Goal: Transaction & Acquisition: Purchase product/service

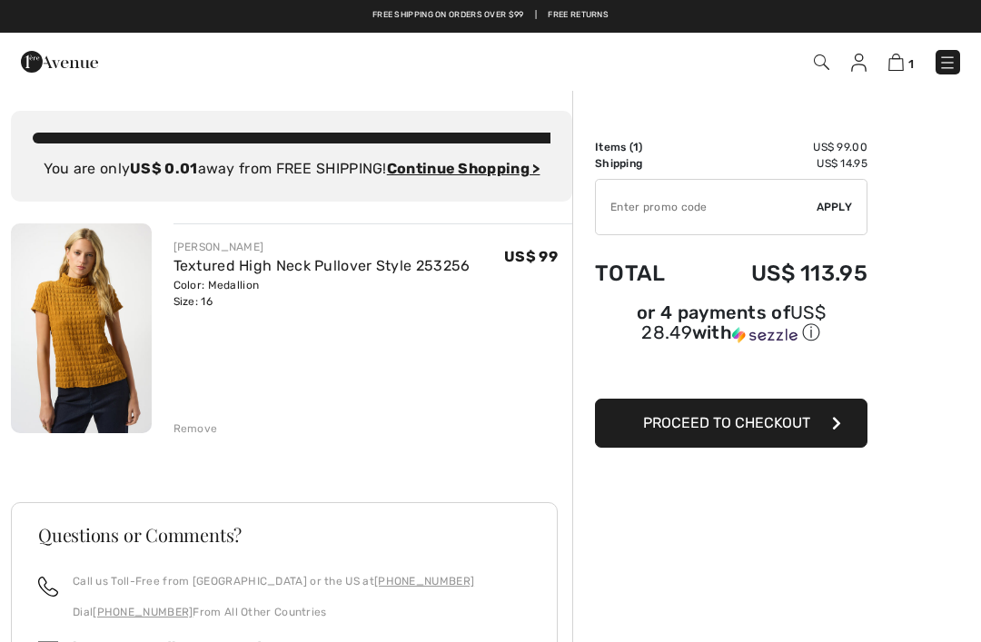
click at [650, 220] on input "TEXT" at bounding box center [706, 207] width 221 height 55
click at [814, 200] on input "TEXT" at bounding box center [706, 207] width 221 height 55
type input "GC005017491"
click at [826, 212] on span "Apply" at bounding box center [835, 207] width 36 height 16
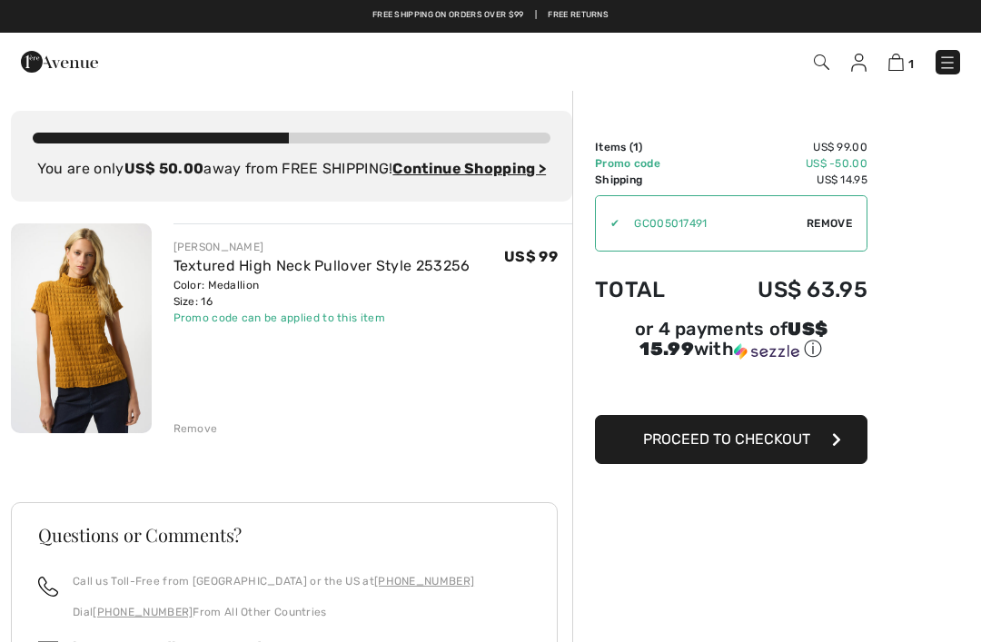
click at [823, 224] on span "Remove" at bounding box center [829, 223] width 45 height 16
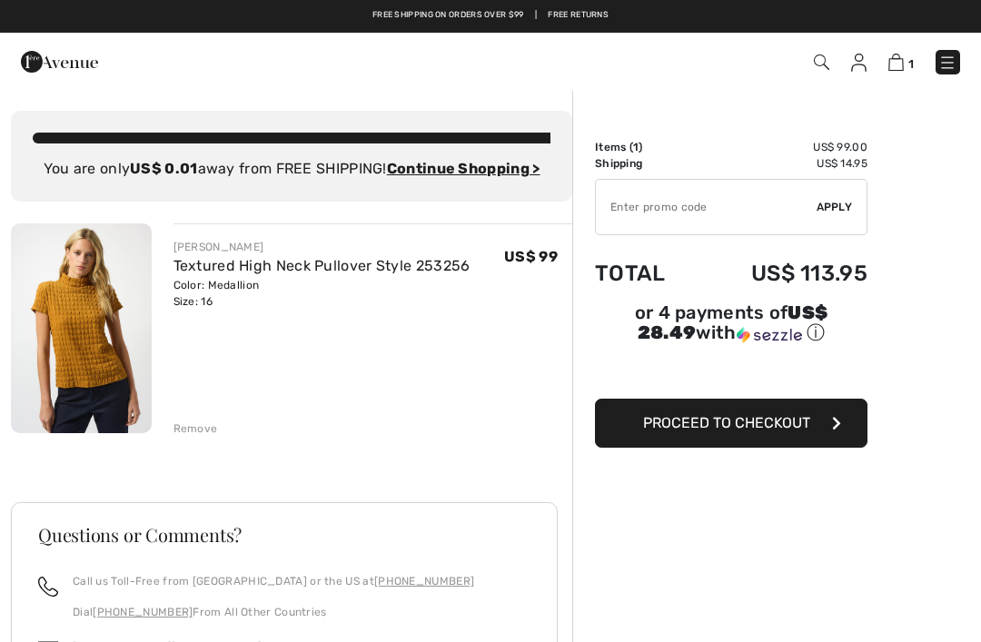
click at [191, 432] on div "Remove" at bounding box center [196, 429] width 45 height 16
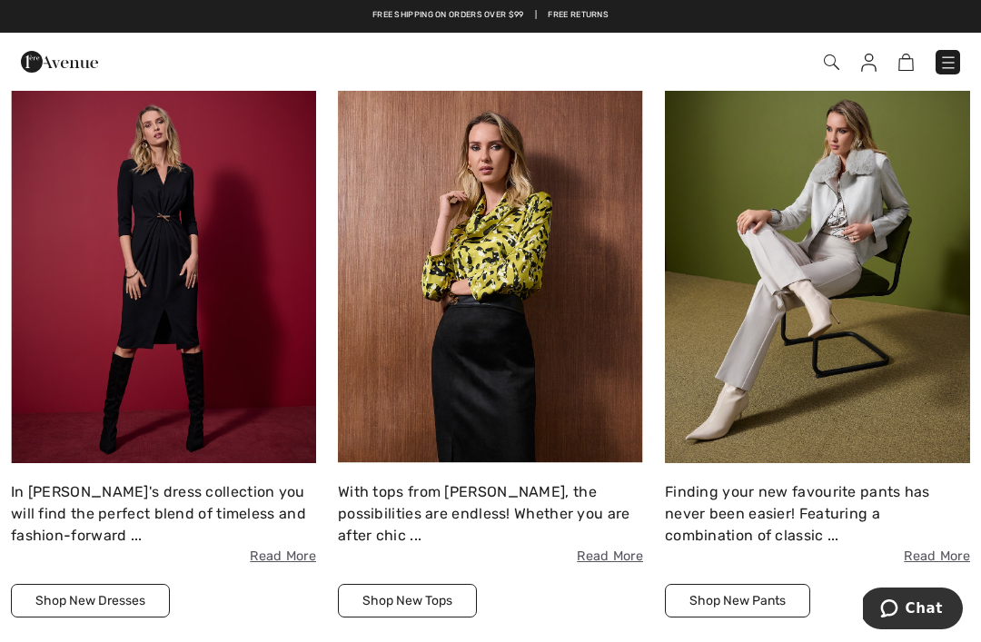
click at [115, 599] on button "Shop New Dresses" at bounding box center [90, 601] width 159 height 34
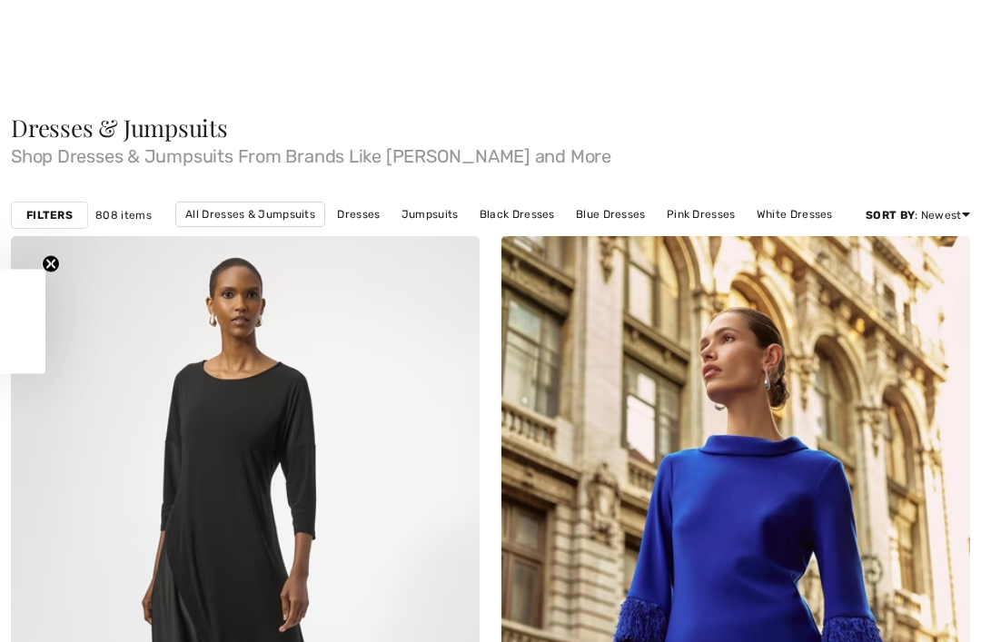
checkbox input "true"
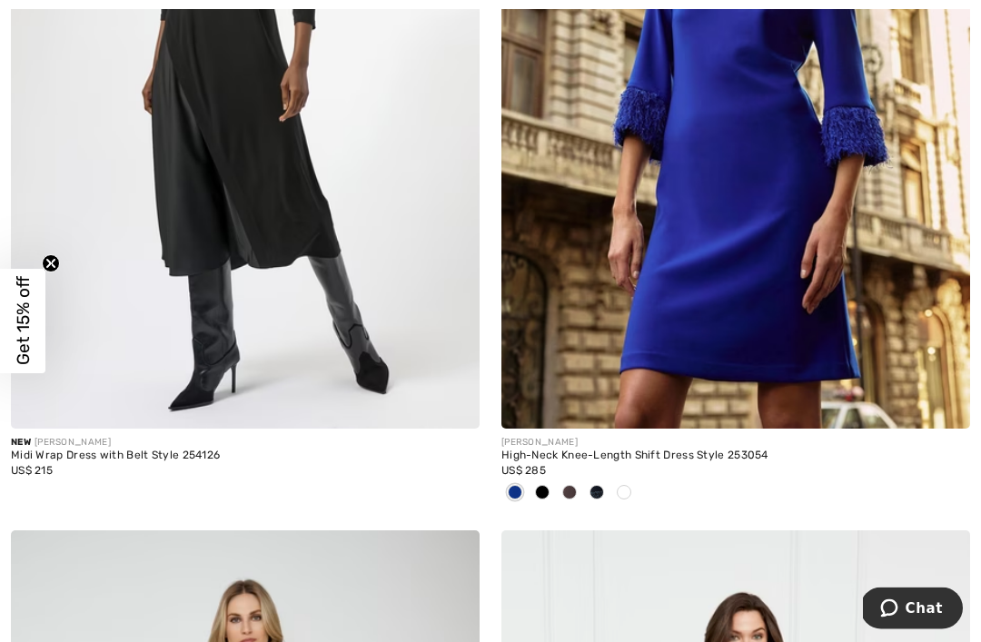
scroll to position [588, 0]
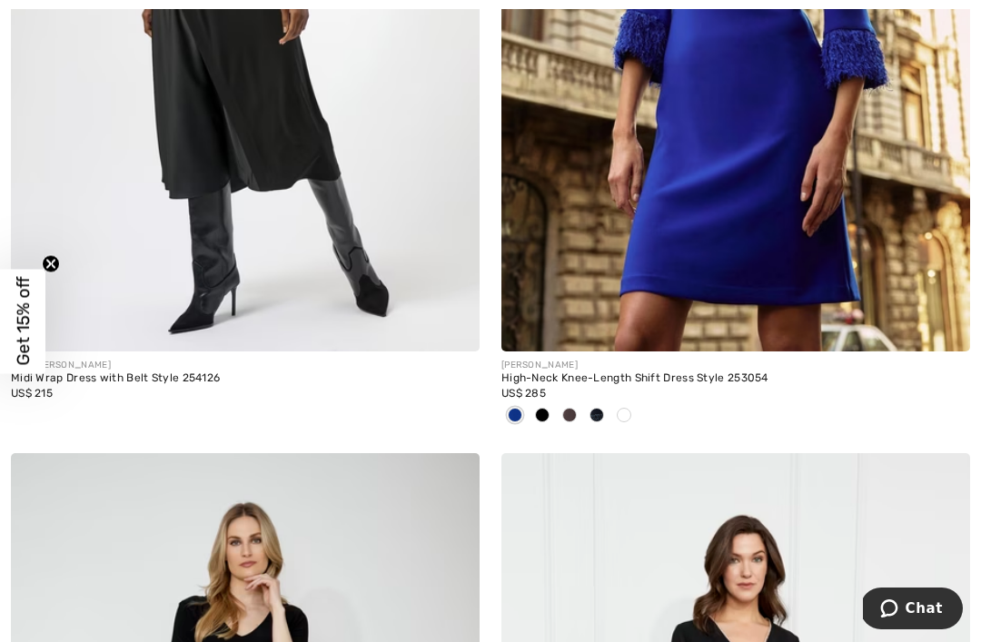
click at [752, 283] on img at bounding box center [735, -1] width 469 height 703
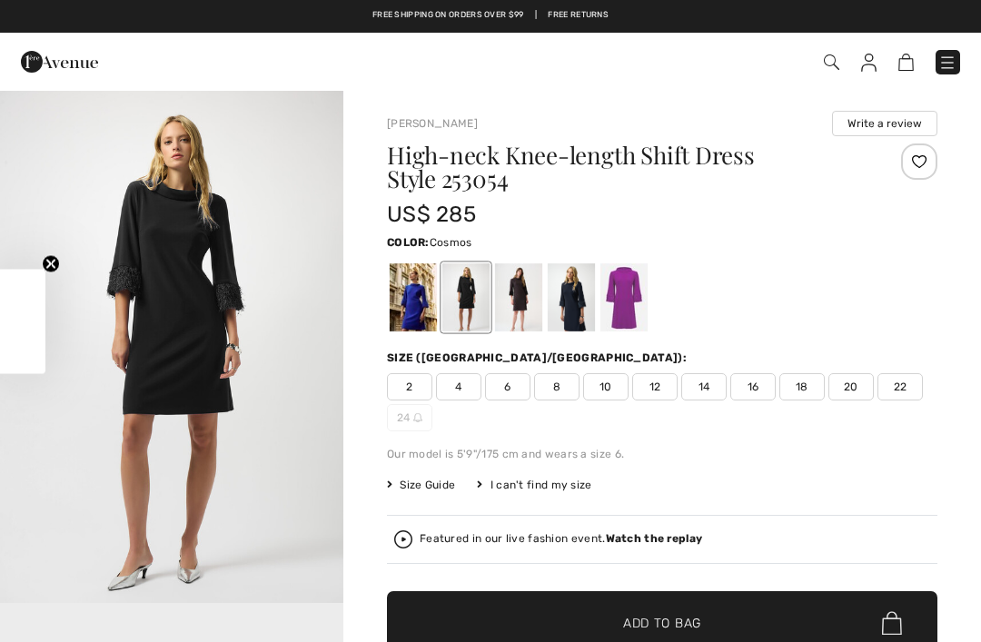
checkbox input "true"
click at [625, 299] on div at bounding box center [623, 297] width 47 height 68
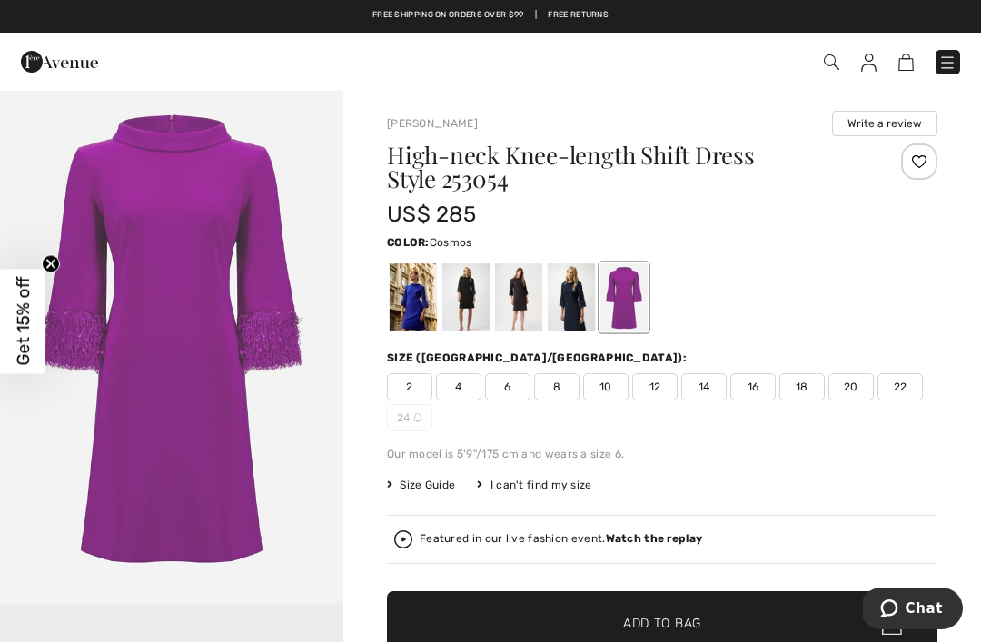
click at [755, 377] on span "16" at bounding box center [752, 386] width 45 height 27
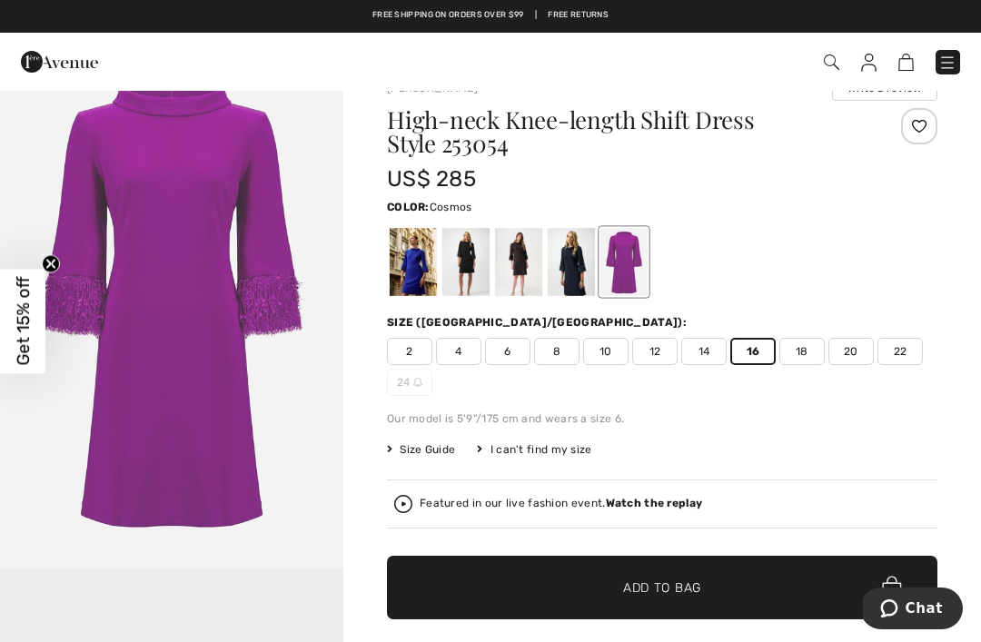
scroll to position [34, 0]
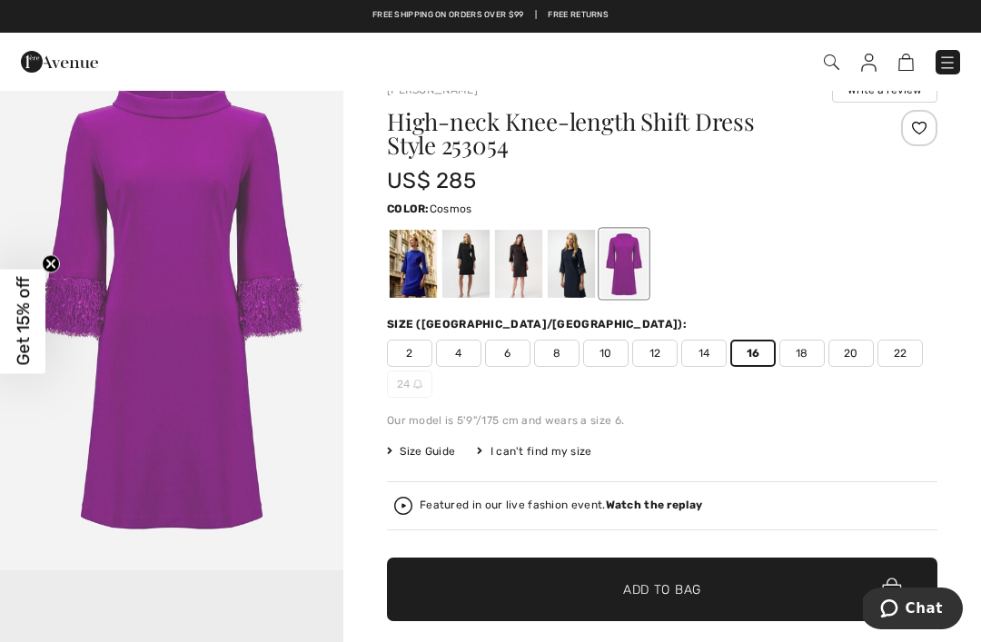
click at [719, 581] on span "✔ Added to Bag Add to Bag" at bounding box center [662, 590] width 551 height 64
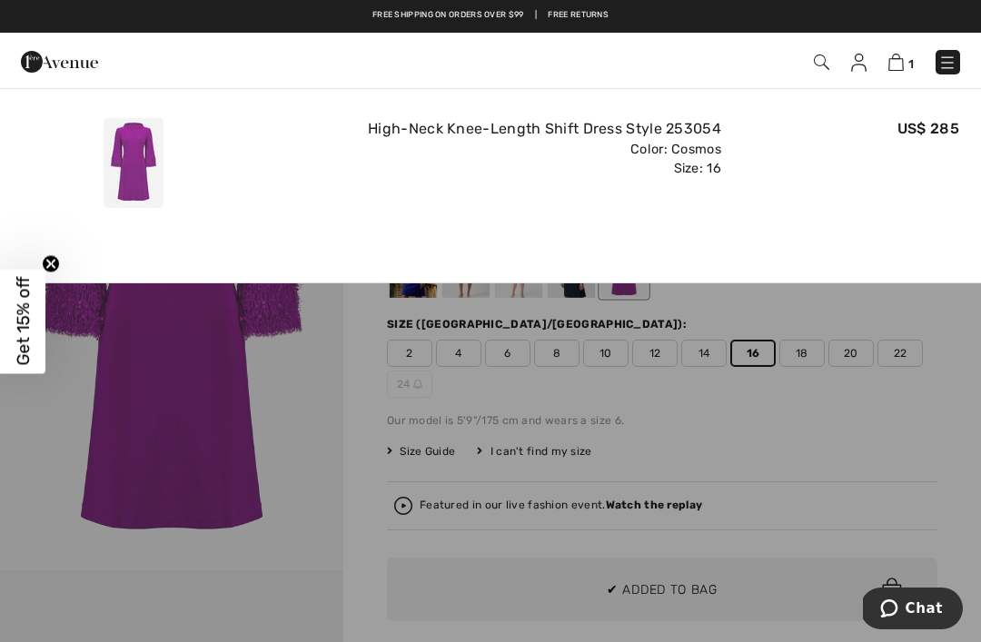
scroll to position [0, 0]
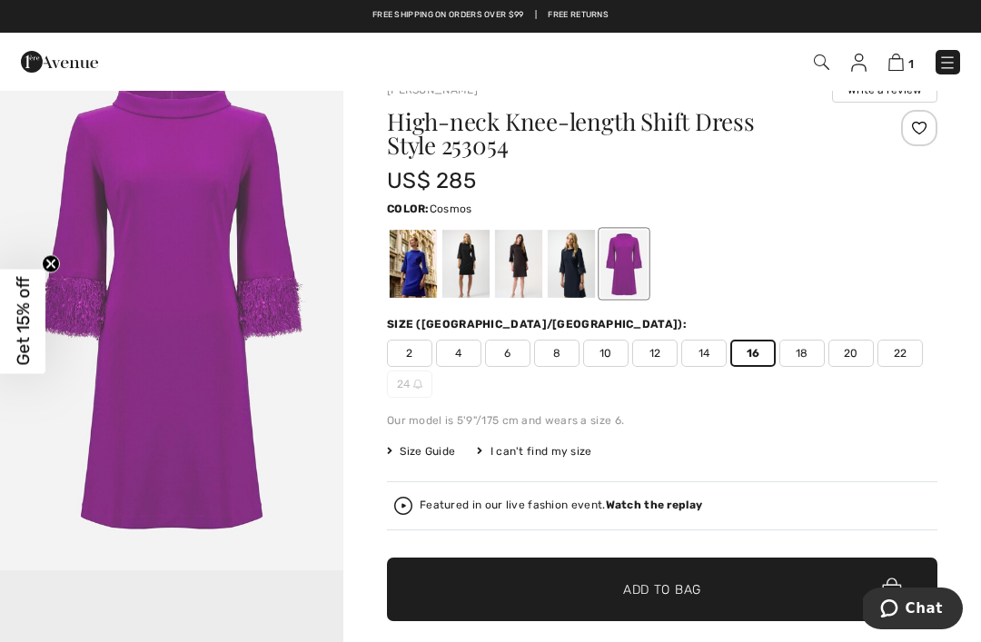
click at [897, 62] on img at bounding box center [895, 62] width 15 height 17
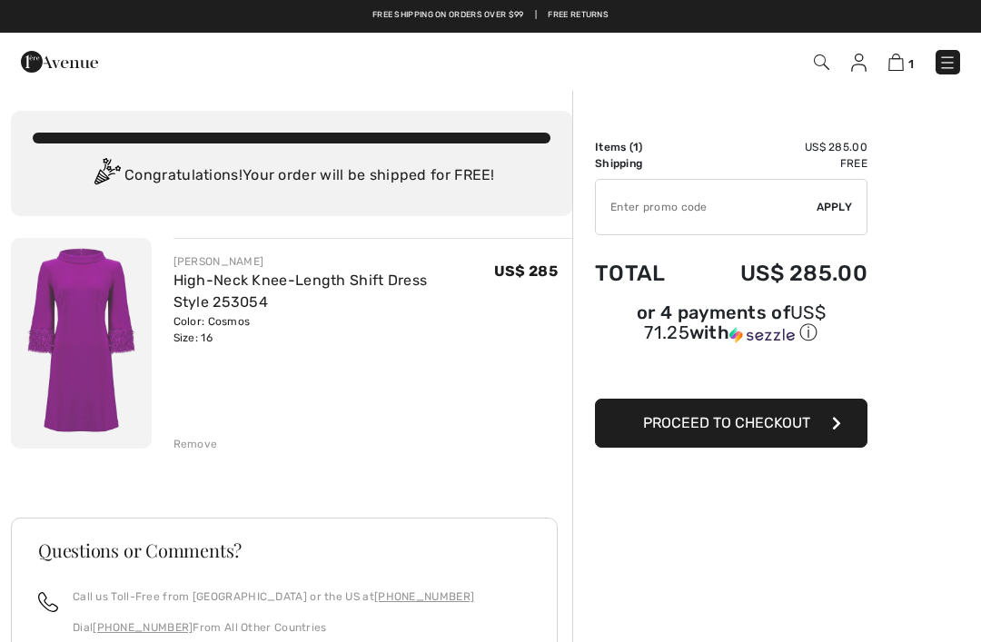
click at [677, 215] on input "TEXT" at bounding box center [706, 207] width 221 height 55
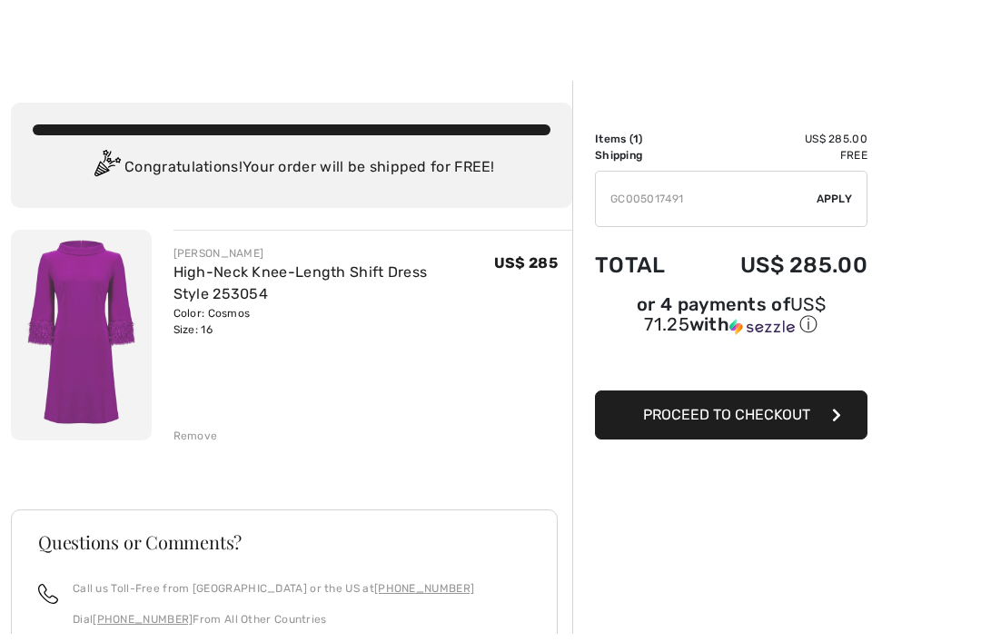
type input "GC005017491"
click at [842, 199] on span "Apply" at bounding box center [835, 207] width 36 height 16
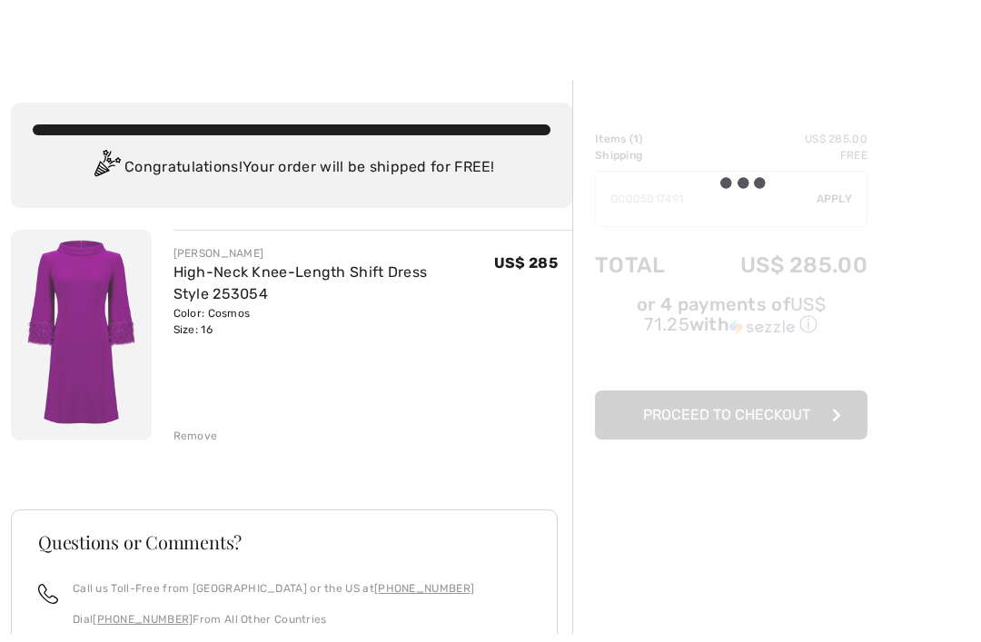
scroll to position [8, 0]
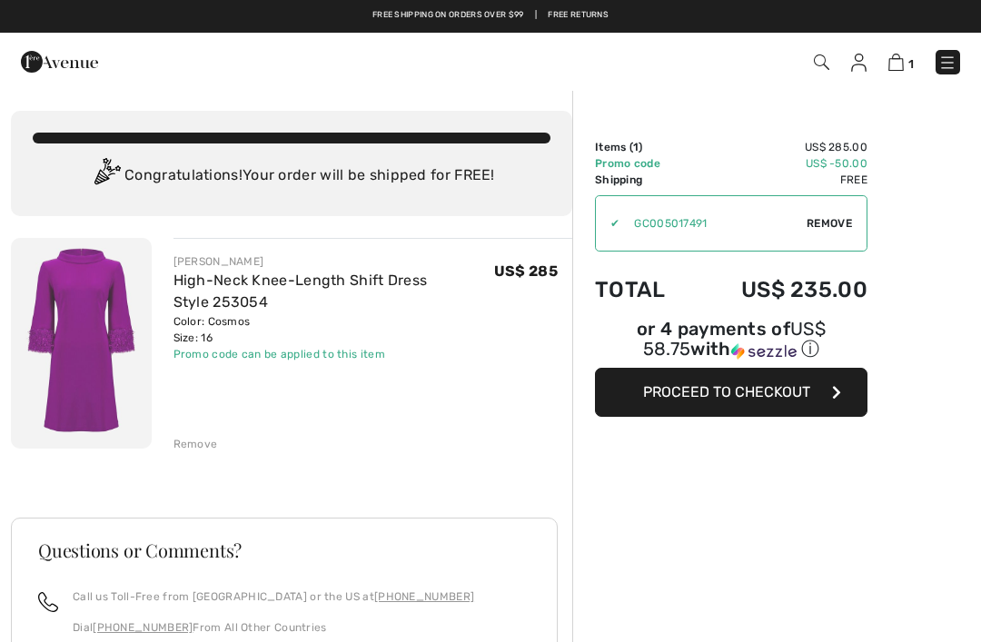
scroll to position [66, 0]
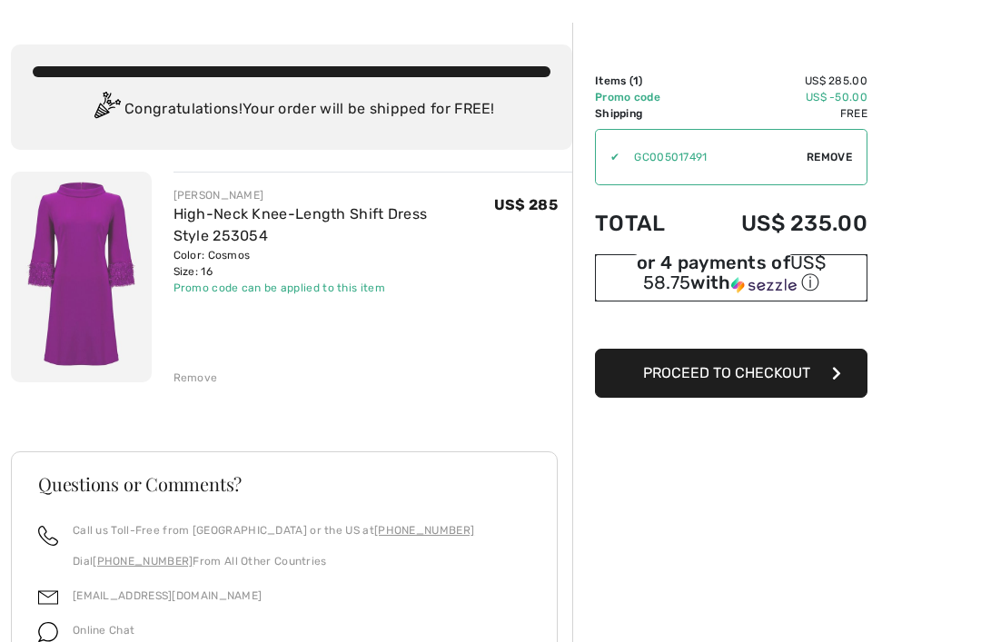
click at [744, 271] on div "or 4 payments of US$ 58.75 with ⓘ" at bounding box center [731, 274] width 273 height 41
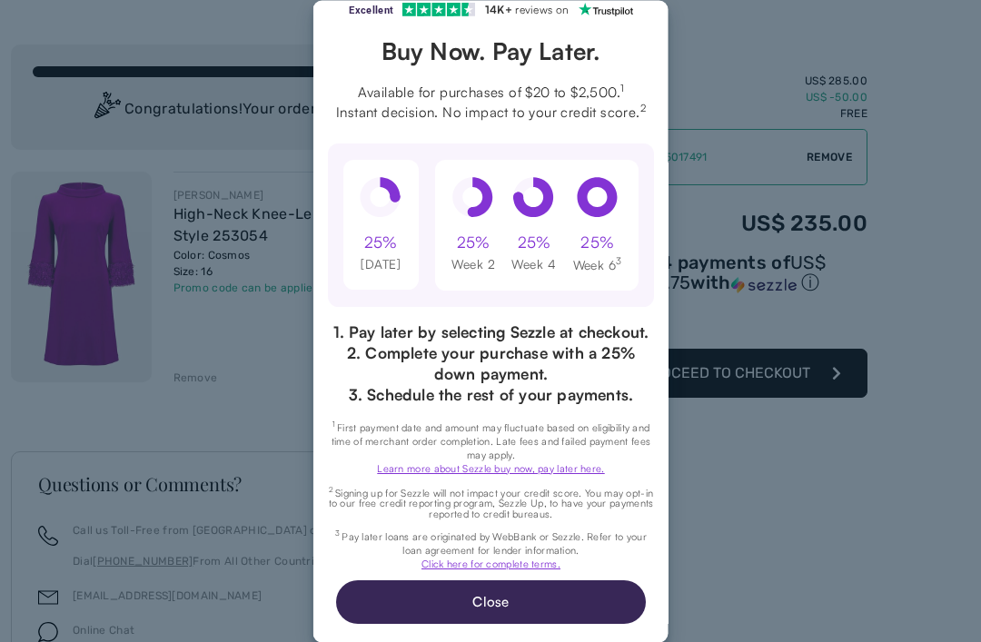
scroll to position [86, 0]
click at [518, 613] on button "Close" at bounding box center [490, 603] width 310 height 44
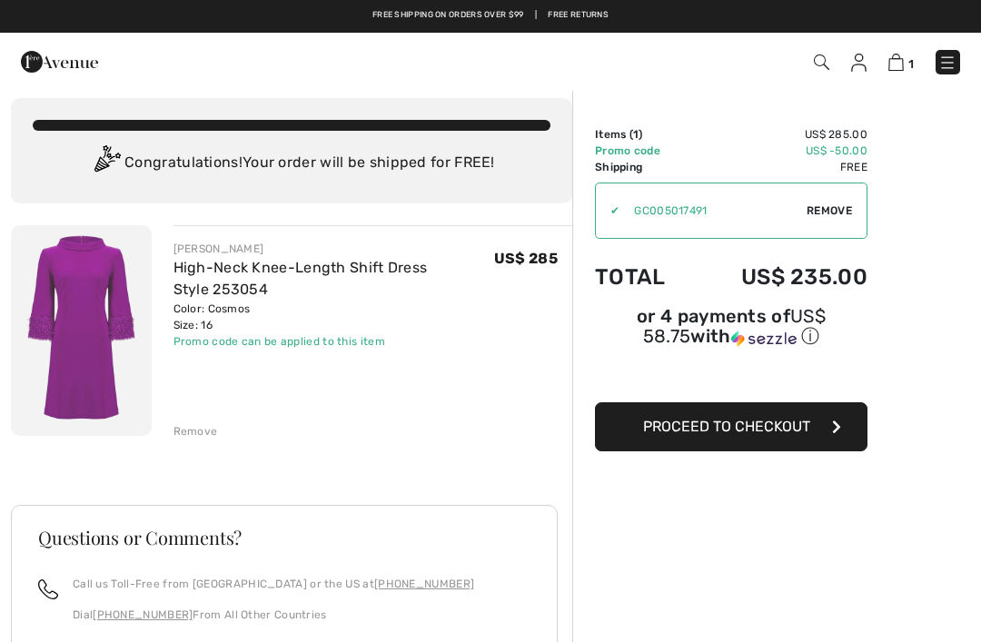
scroll to position [0, 0]
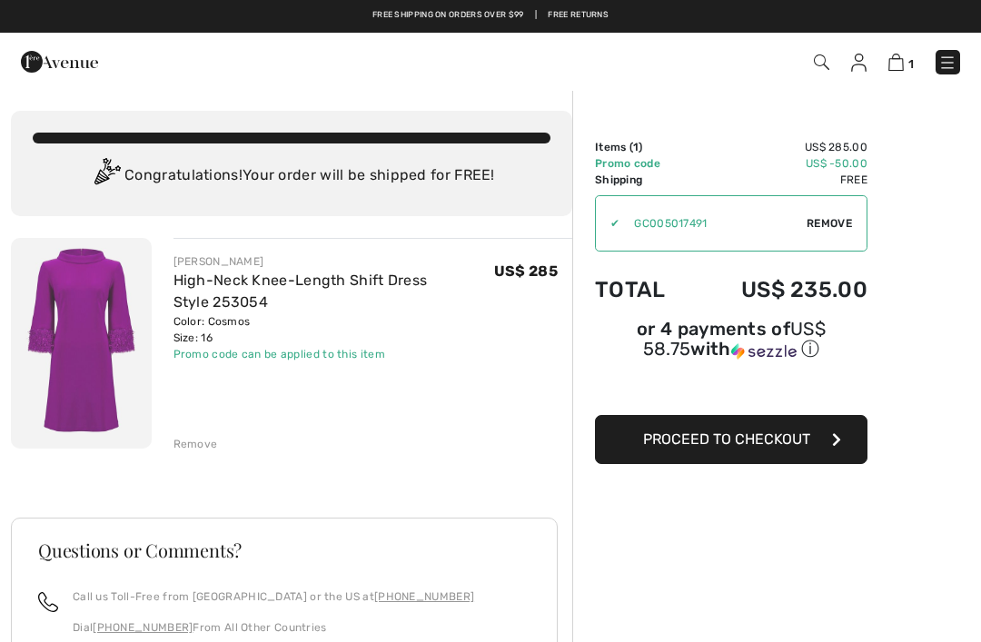
click at [868, 48] on div "1 Checkout" at bounding box center [692, 62] width 564 height 37
click at [864, 59] on img at bounding box center [858, 63] width 15 height 18
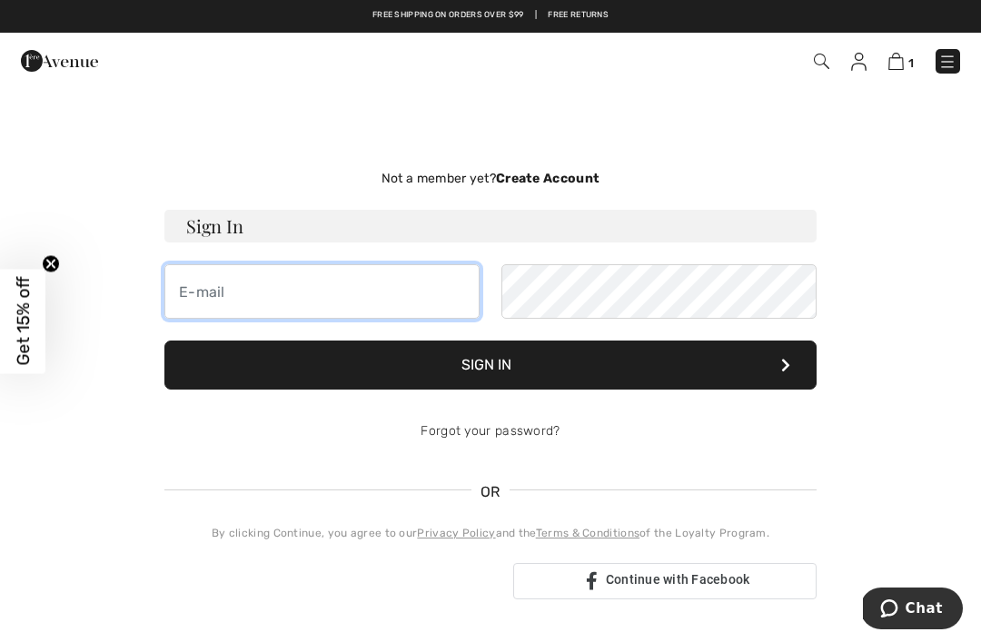
click at [323, 290] on input "email" at bounding box center [321, 291] width 315 height 55
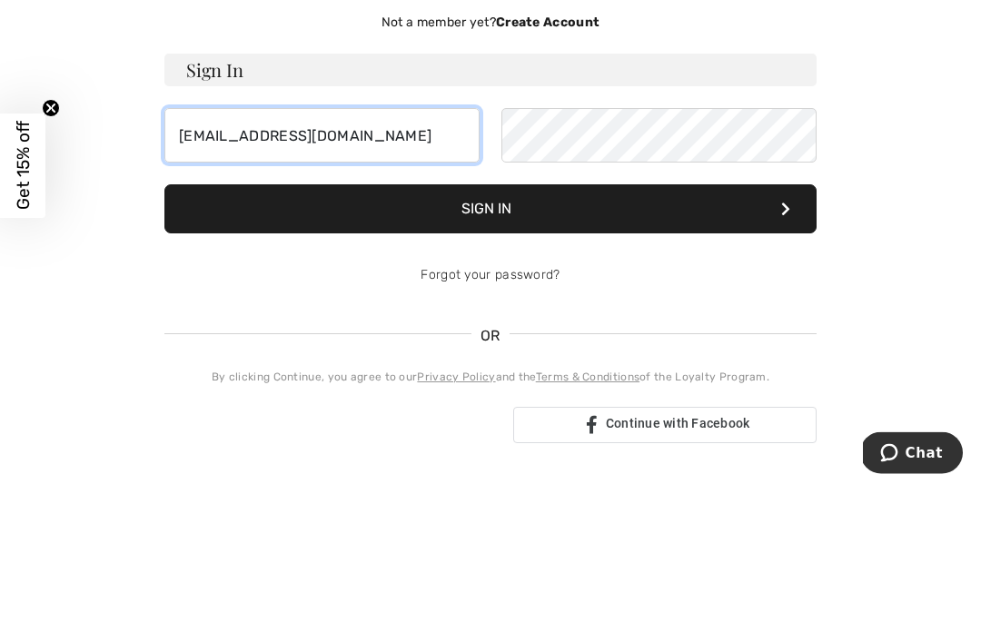
type input "[EMAIL_ADDRESS][DOMAIN_NAME]"
click at [570, 341] on button "Sign In" at bounding box center [490, 365] width 652 height 49
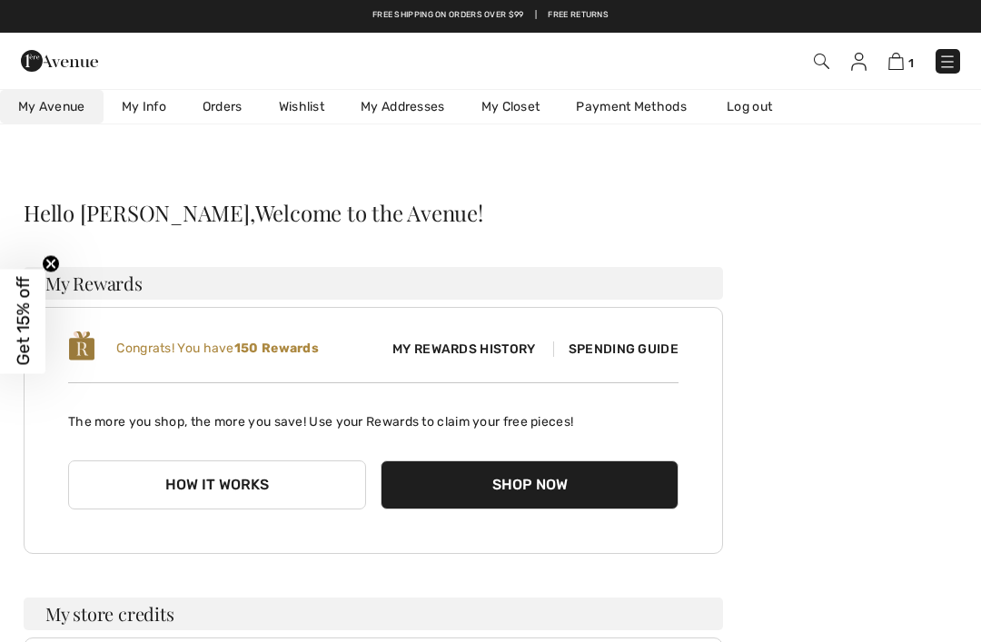
scroll to position [156, 0]
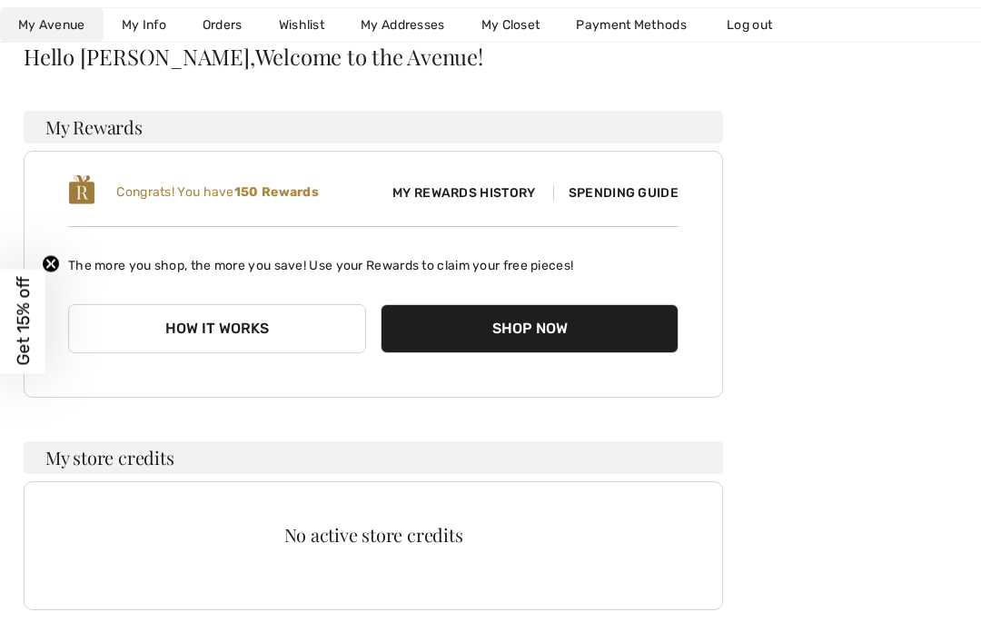
click at [560, 320] on button "Shop Now" at bounding box center [530, 328] width 298 height 49
click at [536, 332] on button "Shop Now" at bounding box center [530, 328] width 298 height 49
click at [542, 332] on button "Shop Now" at bounding box center [530, 328] width 298 height 49
click at [525, 336] on button "Shop Now" at bounding box center [530, 328] width 298 height 49
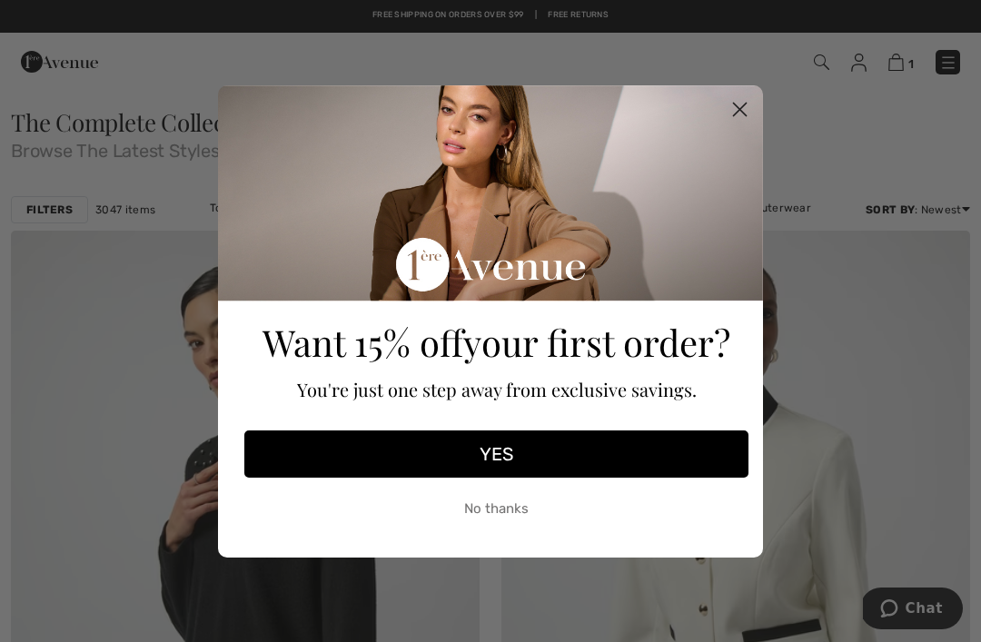
click at [495, 454] on button "YES" at bounding box center [496, 454] width 504 height 47
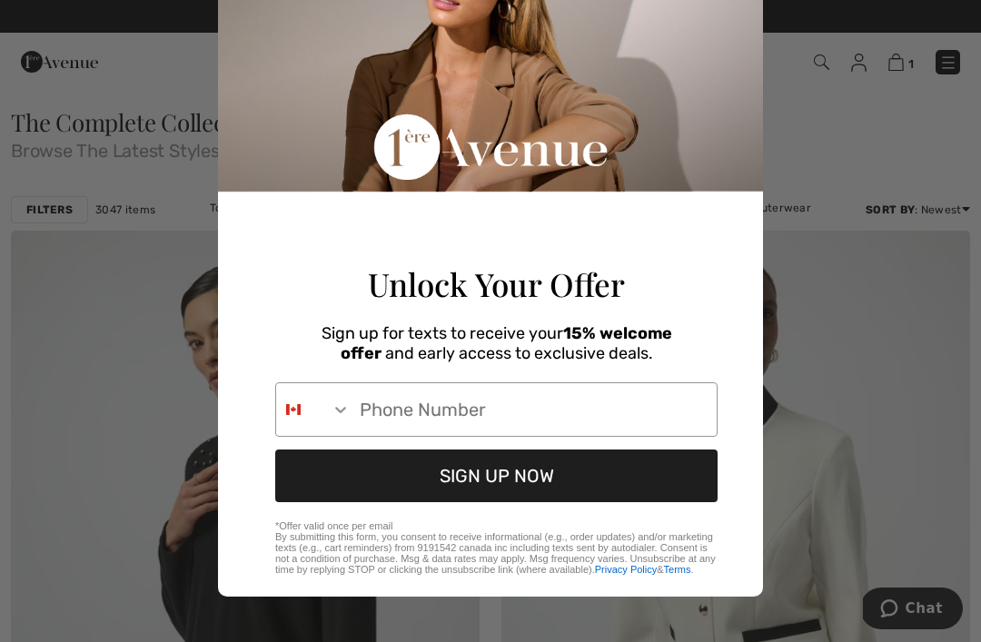
scroll to position [146, 0]
click at [505, 406] on input "Phone Number" at bounding box center [534, 409] width 366 height 53
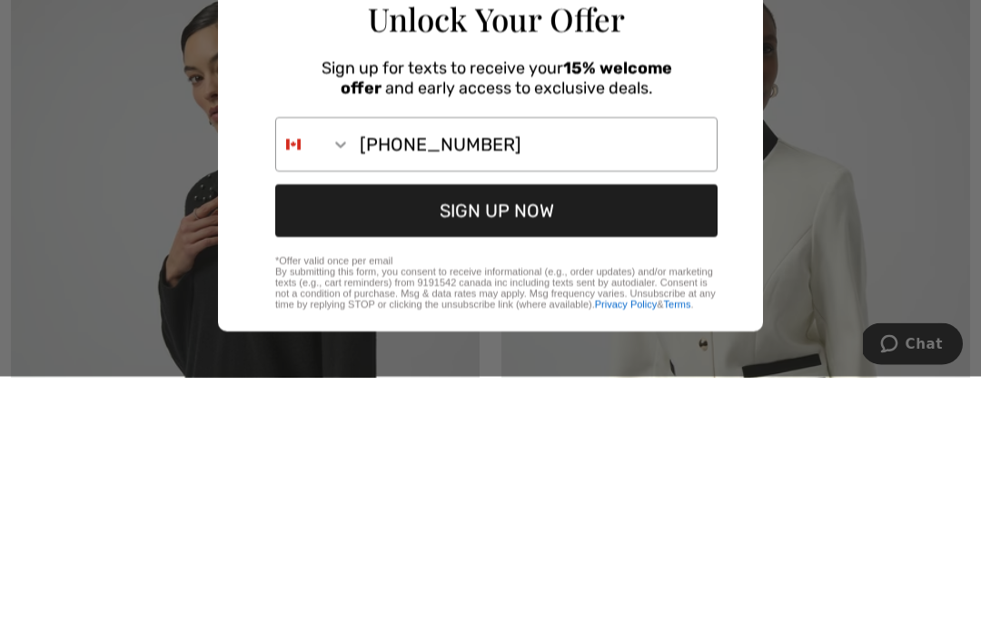
type input "843-601-7756"
click at [588, 450] on button "SIGN UP NOW" at bounding box center [496, 476] width 442 height 53
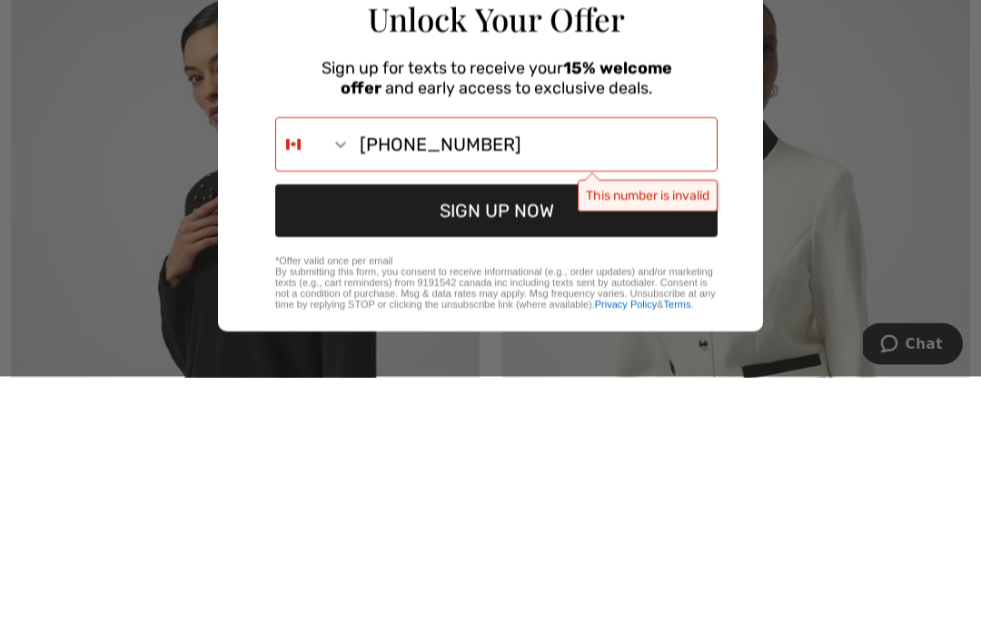
click at [664, 450] on button "SIGN UP NOW" at bounding box center [496, 476] width 442 height 53
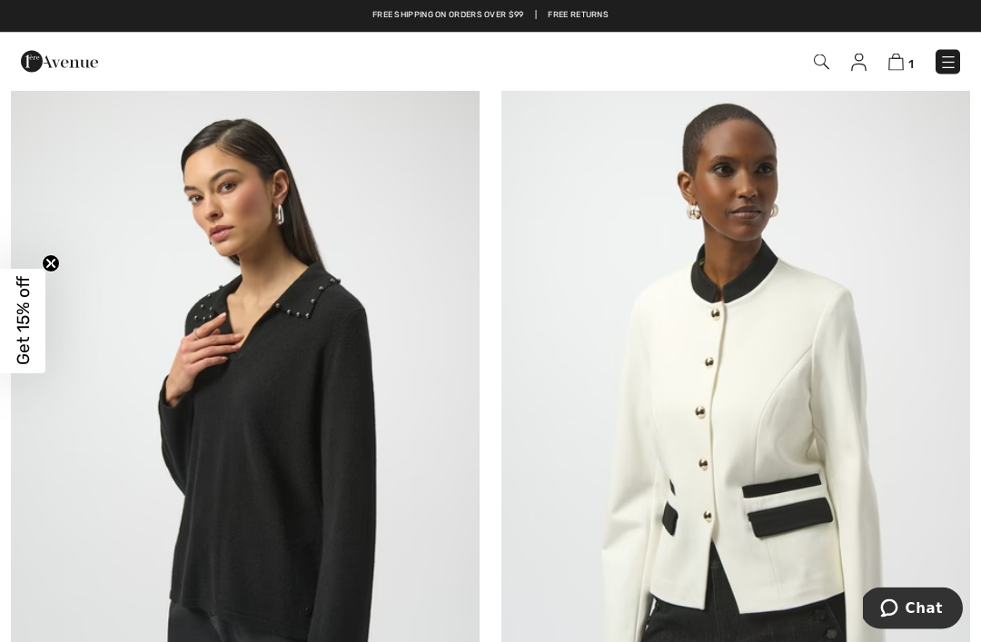
scroll to position [0, 0]
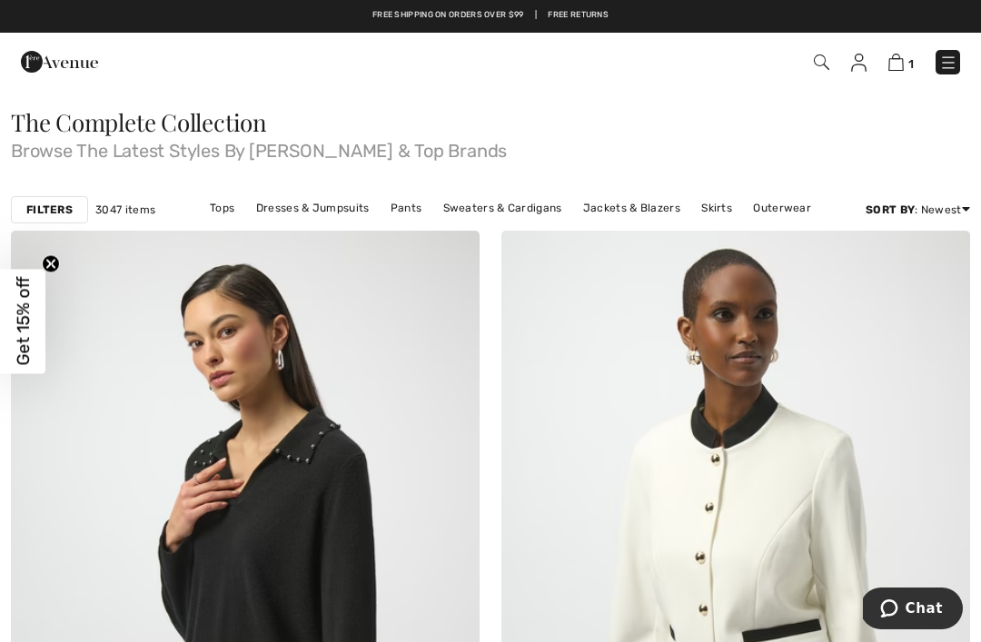
click at [903, 60] on img at bounding box center [895, 62] width 15 height 17
click at [910, 52] on link "1" at bounding box center [900, 62] width 25 height 22
click at [896, 63] on img at bounding box center [895, 62] width 15 height 17
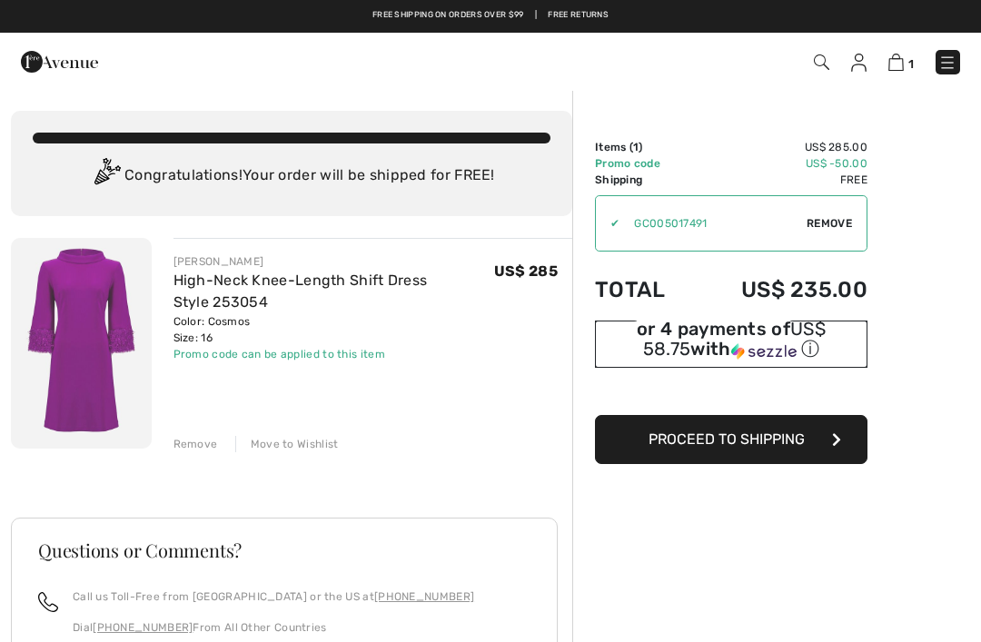
click at [700, 330] on div "or 4 payments of US$ 58.75 with ⓘ" at bounding box center [731, 341] width 273 height 41
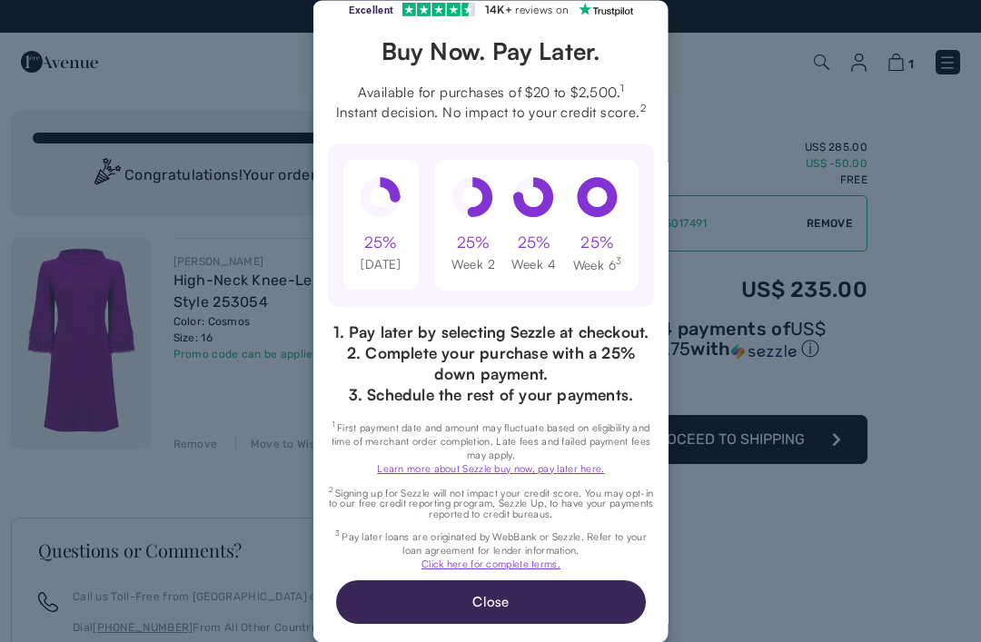
scroll to position [86, 0]
click at [500, 606] on button "Close" at bounding box center [490, 603] width 310 height 44
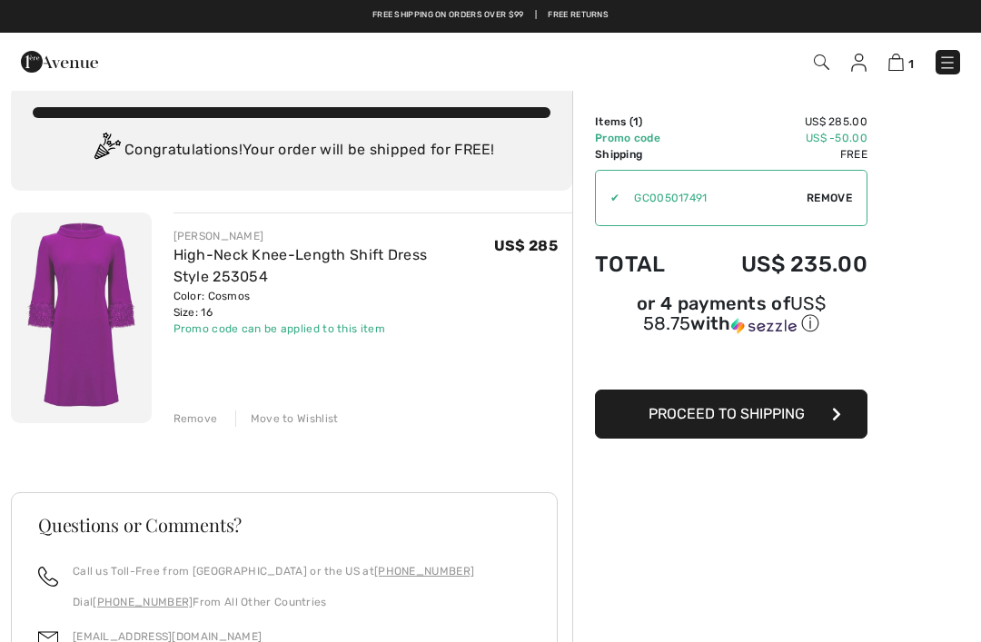
scroll to position [0, 0]
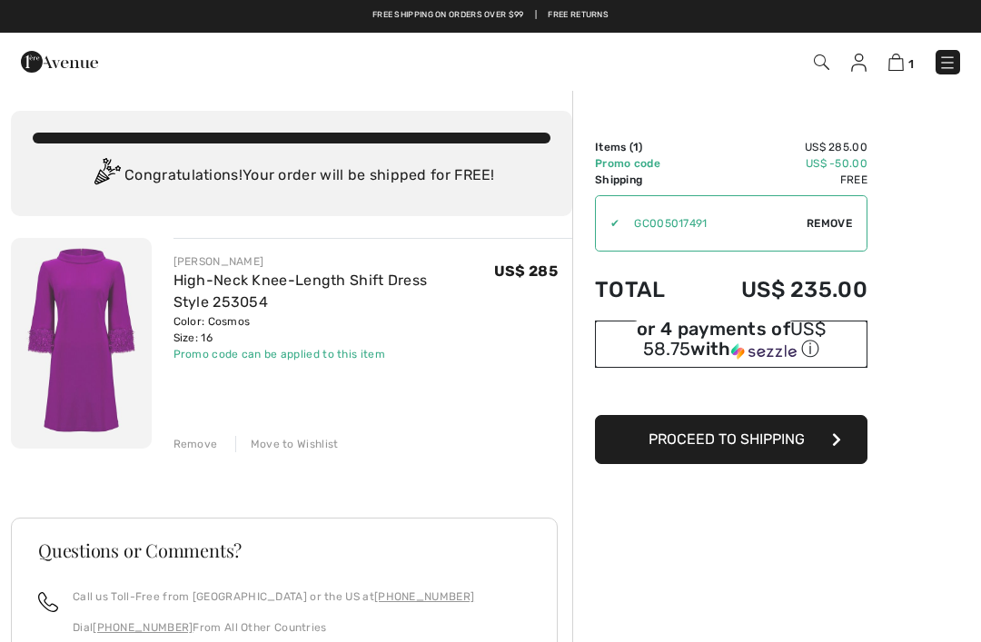
click at [783, 340] on div "or 4 payments of US$ 58.75 with ⓘ" at bounding box center [731, 341] width 273 height 41
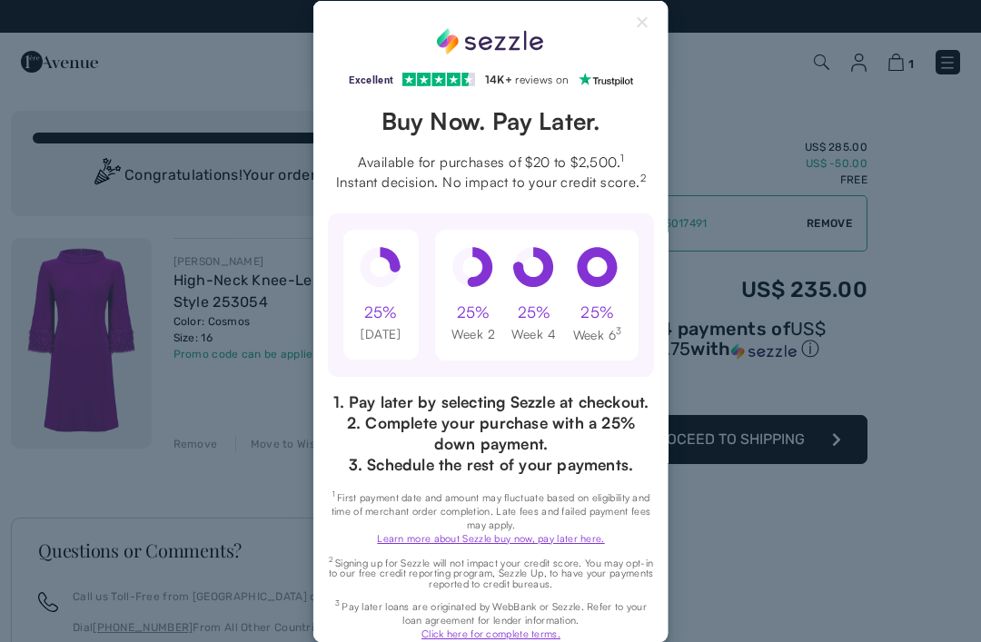
click at [389, 302] on div "25% Today" at bounding box center [381, 294] width 42 height 96
click at [387, 316] on div "25%" at bounding box center [380, 312] width 34 height 22
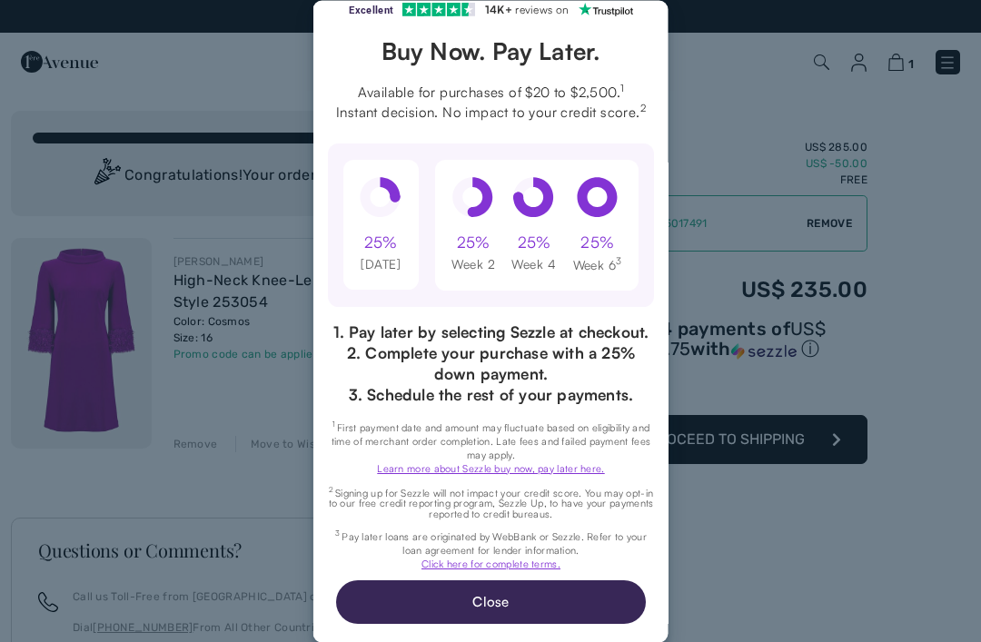
scroll to position [86, 0]
click at [538, 468] on link "Learn more about Sezzle buy now, pay later here." at bounding box center [490, 468] width 227 height 13
click at [384, 233] on div "25%" at bounding box center [380, 243] width 34 height 22
click at [515, 610] on button "Close" at bounding box center [490, 603] width 310 height 44
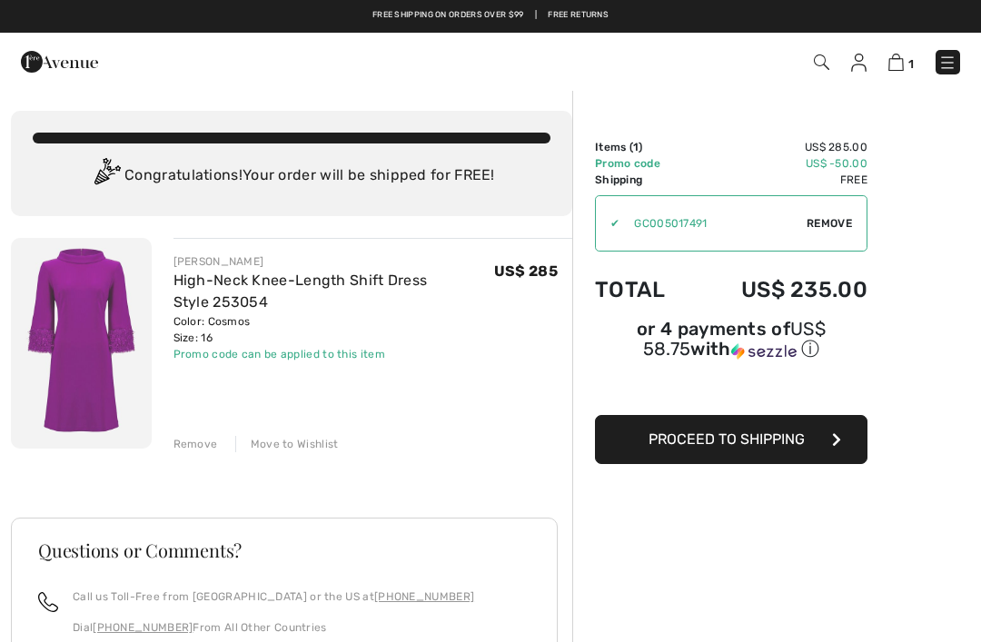
click at [806, 445] on button "Proceed to Shipping" at bounding box center [731, 439] width 273 height 49
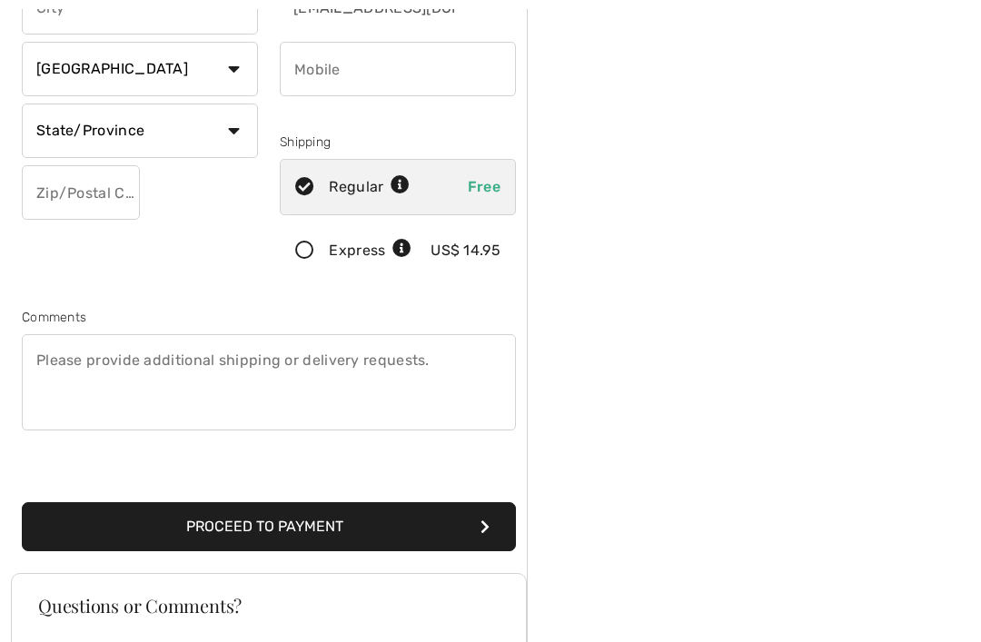
scroll to position [282, 0]
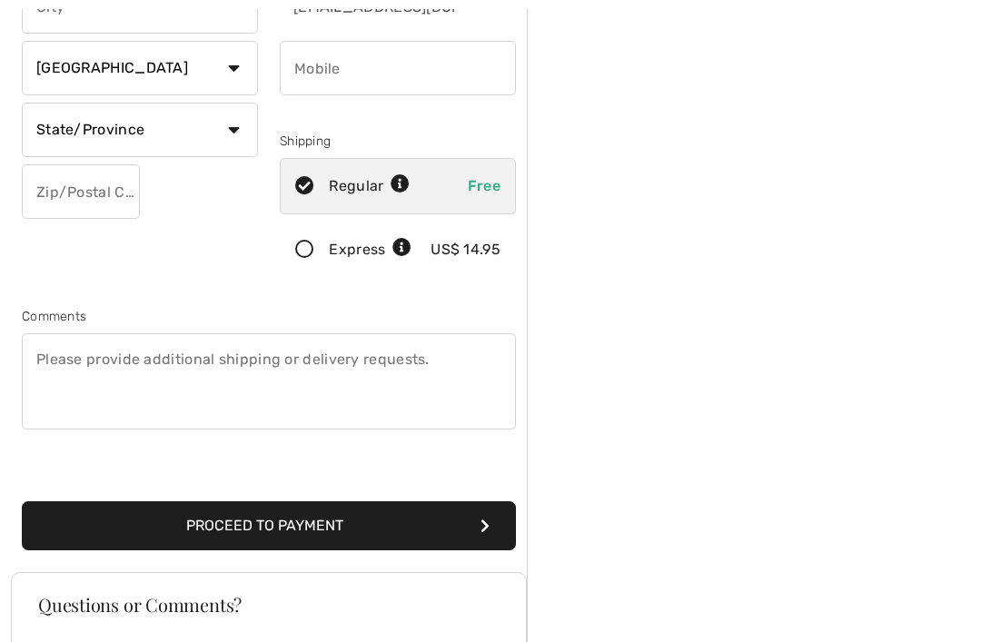
click at [339, 526] on button "Proceed to Payment" at bounding box center [269, 525] width 494 height 49
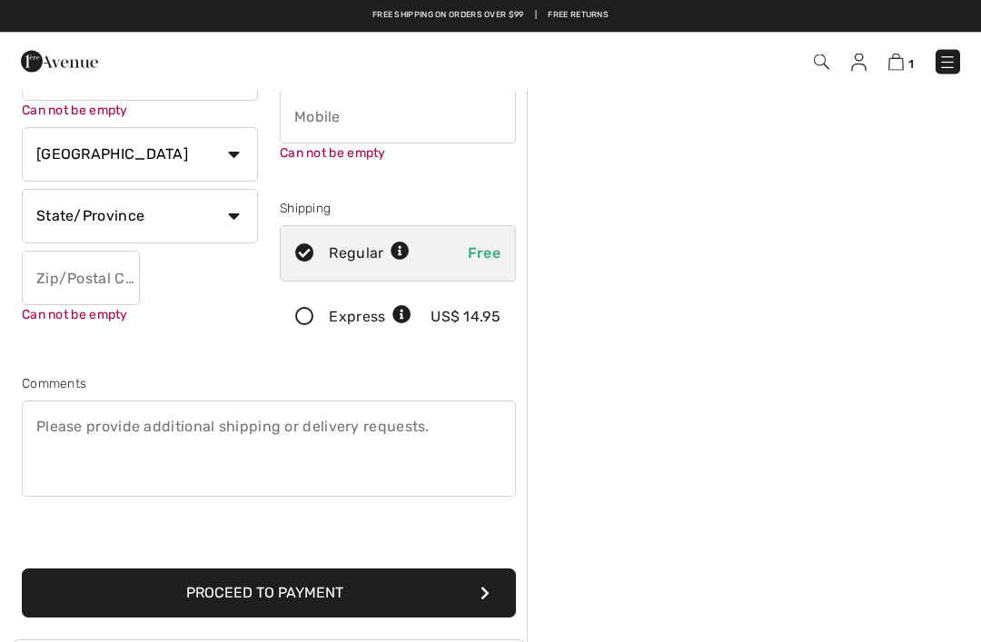
scroll to position [6, 0]
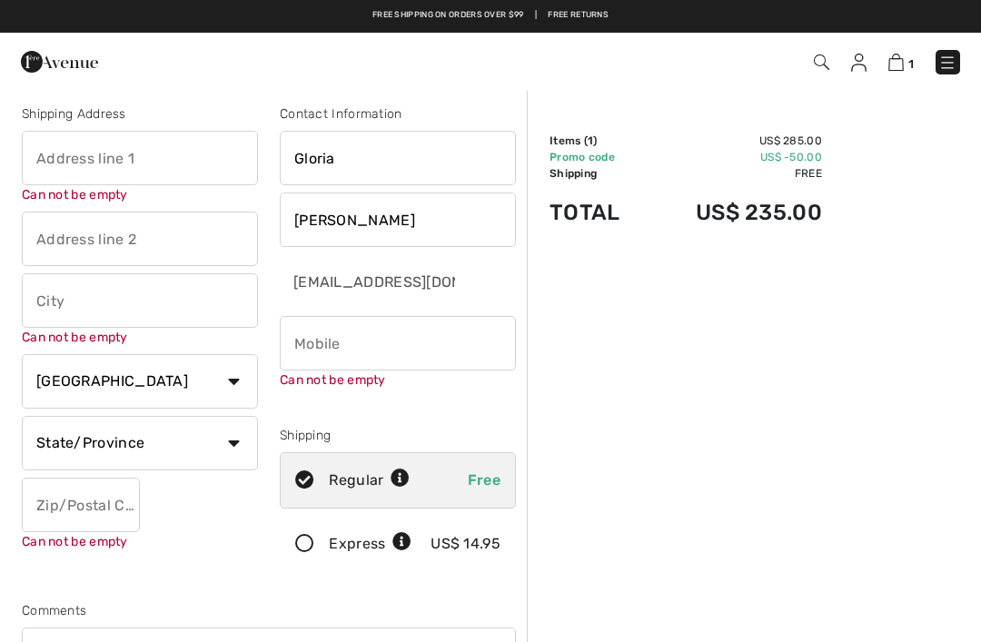
click at [101, 154] on input "text" at bounding box center [140, 158] width 236 height 55
type input "1402 Trinidad Court"
click at [113, 304] on input "text" at bounding box center [140, 300] width 236 height 55
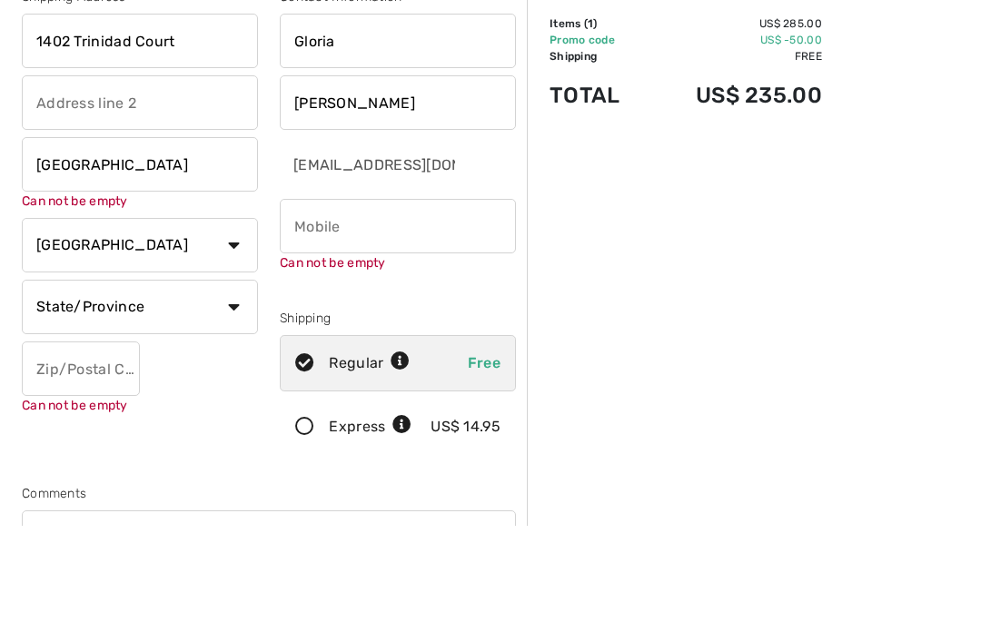
click at [226, 258] on div "Shipping Address 1402 Trinidad Court Florence Can not be empty Country Canada U…" at bounding box center [140, 341] width 258 height 475
type input "[GEOGRAPHIC_DATA]"
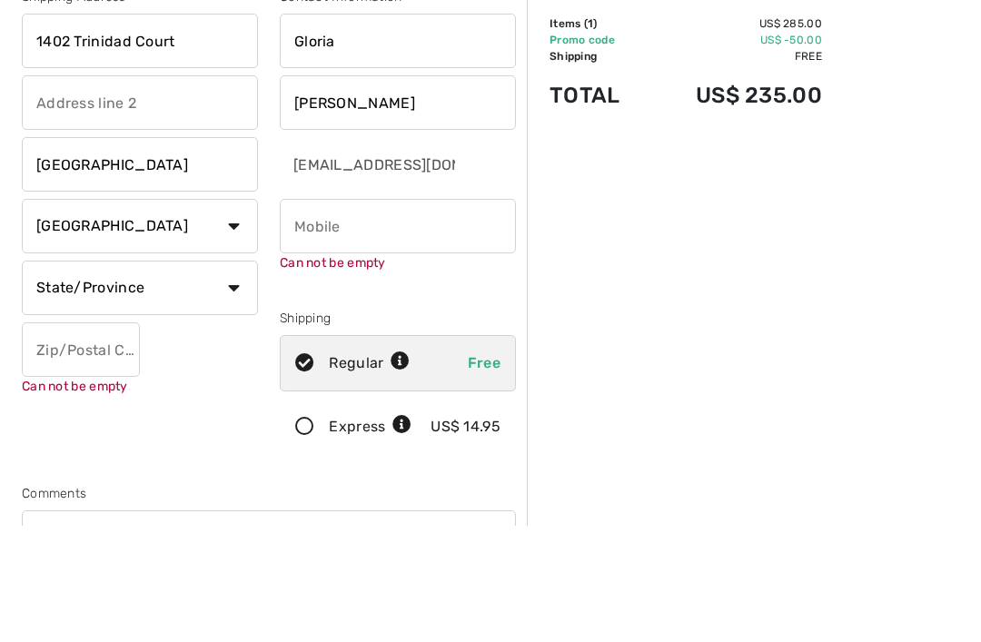
scroll to position [124, 0]
select select "US"
click at [233, 285] on select "State/Province Alabama Alaska American Samoa Arizona Arkansas California Colora…" at bounding box center [140, 288] width 236 height 55
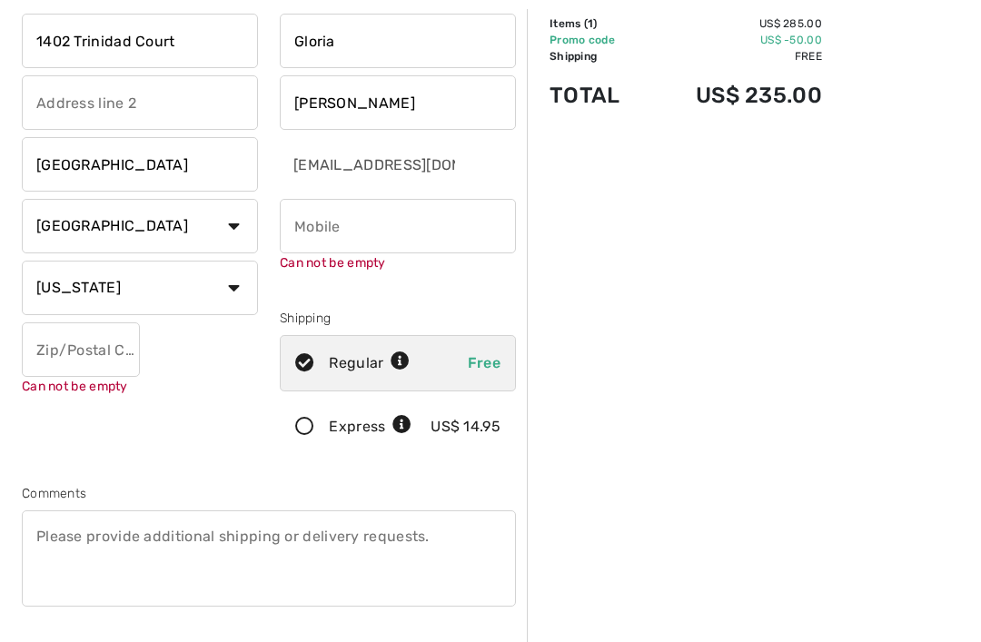
click at [240, 282] on select "State/Province Alabama Alaska American Samoa Arizona Arkansas California Colora…" at bounding box center [140, 288] width 236 height 55
select select "SC"
click at [84, 349] on input "text" at bounding box center [81, 350] width 118 height 55
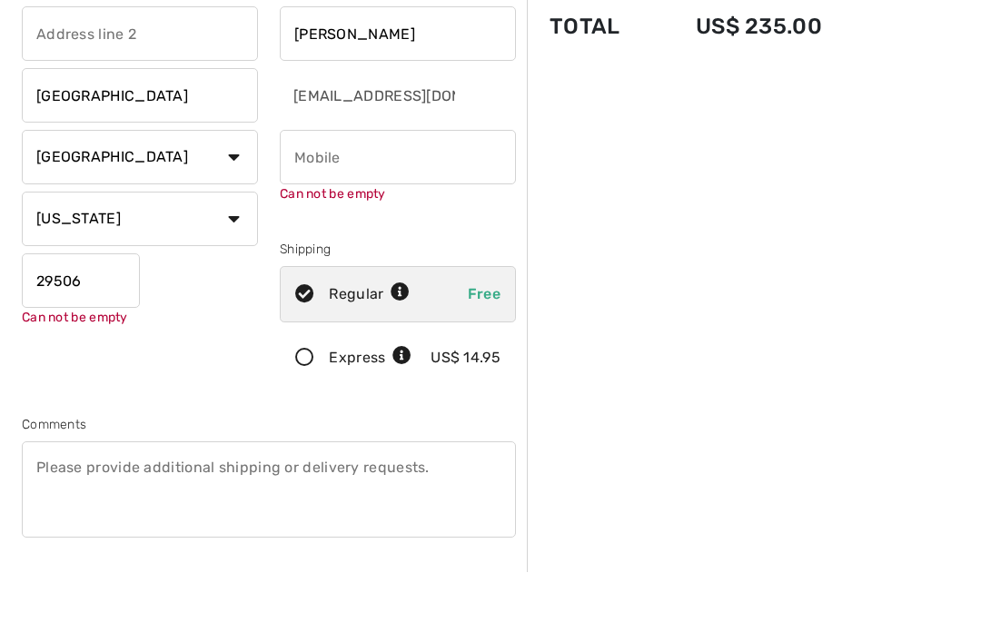
type input "29506"
click at [426, 200] on input "phone" at bounding box center [398, 227] width 236 height 55
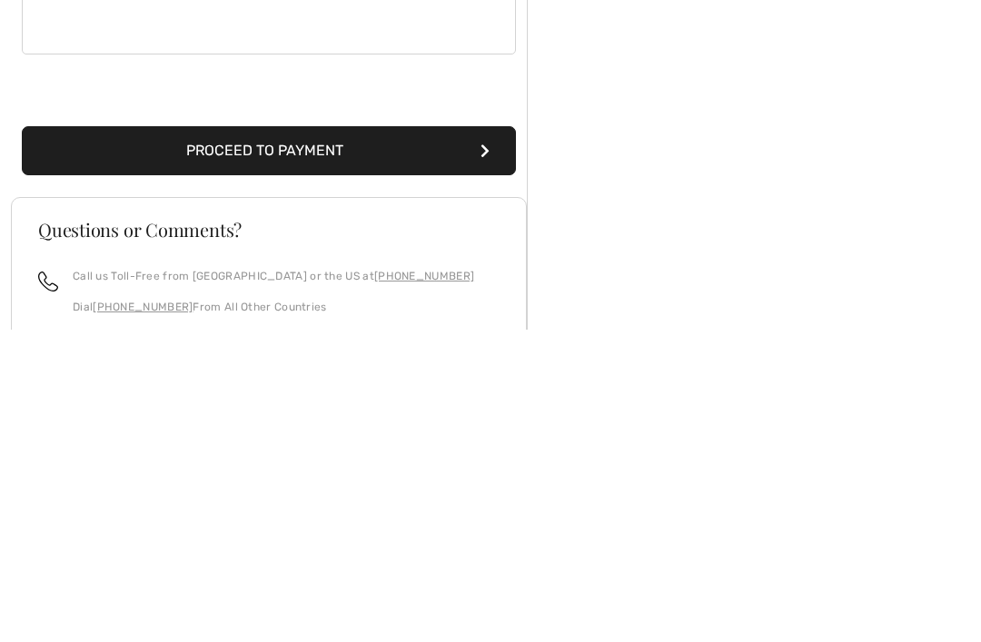
scroll to position [381, 0]
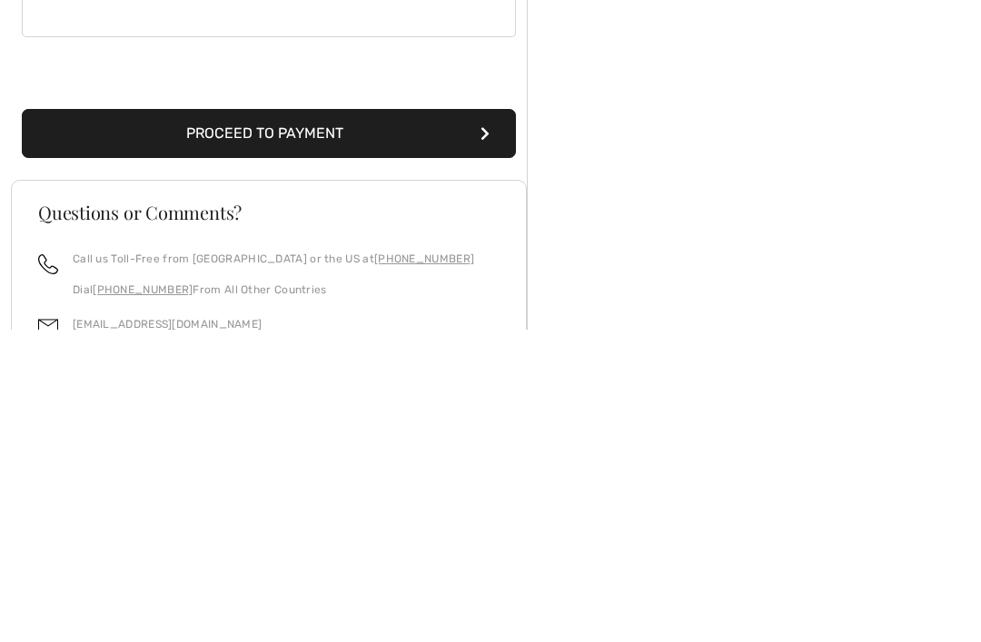
type input "8436017756"
click at [404, 422] on button "Proceed to Payment" at bounding box center [269, 446] width 494 height 49
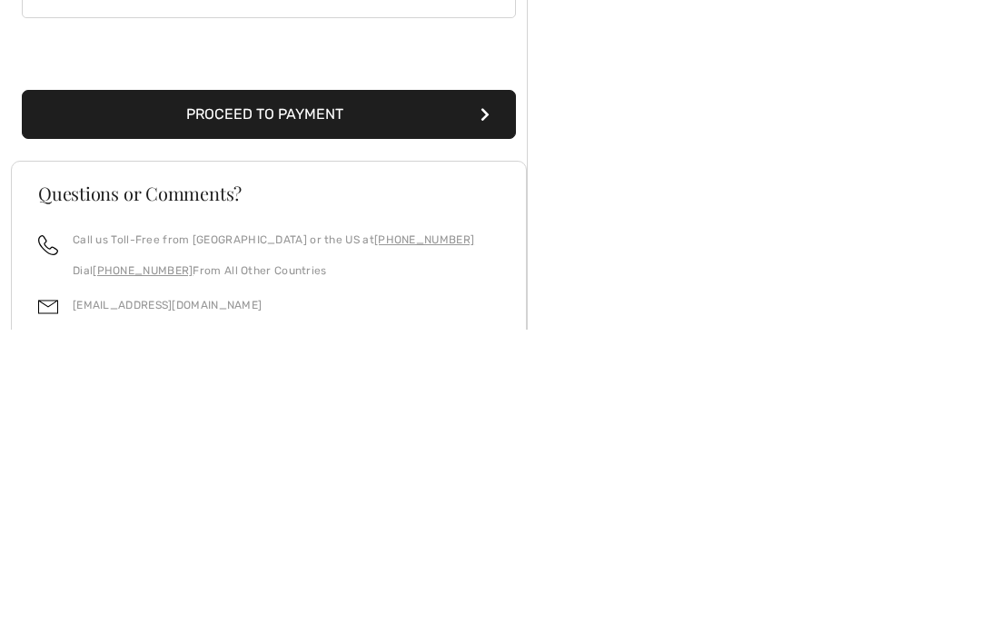
scroll to position [553, 0]
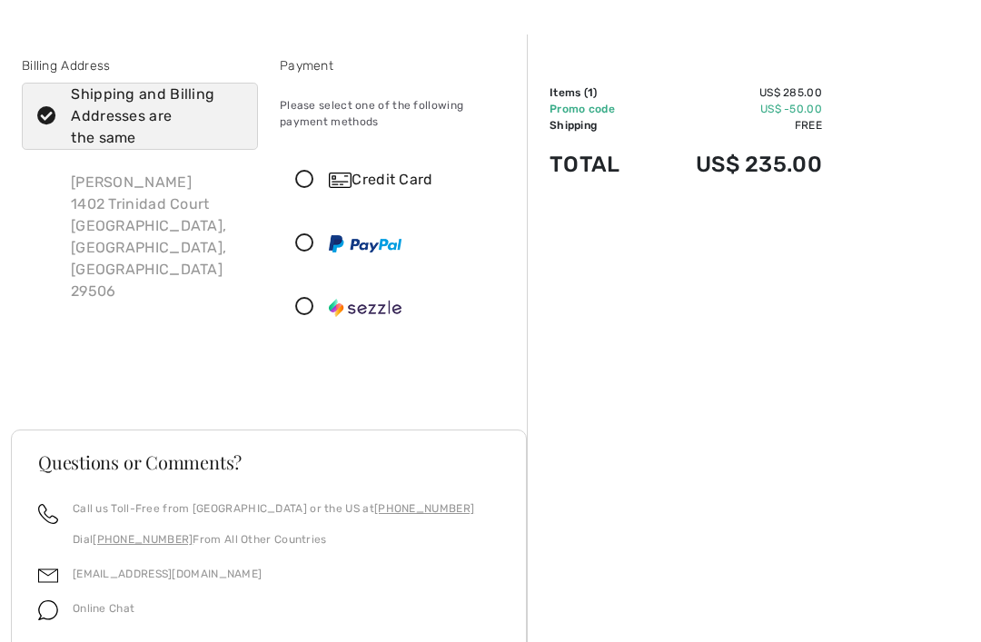
scroll to position [55, 0]
click at [313, 304] on icon at bounding box center [305, 306] width 48 height 19
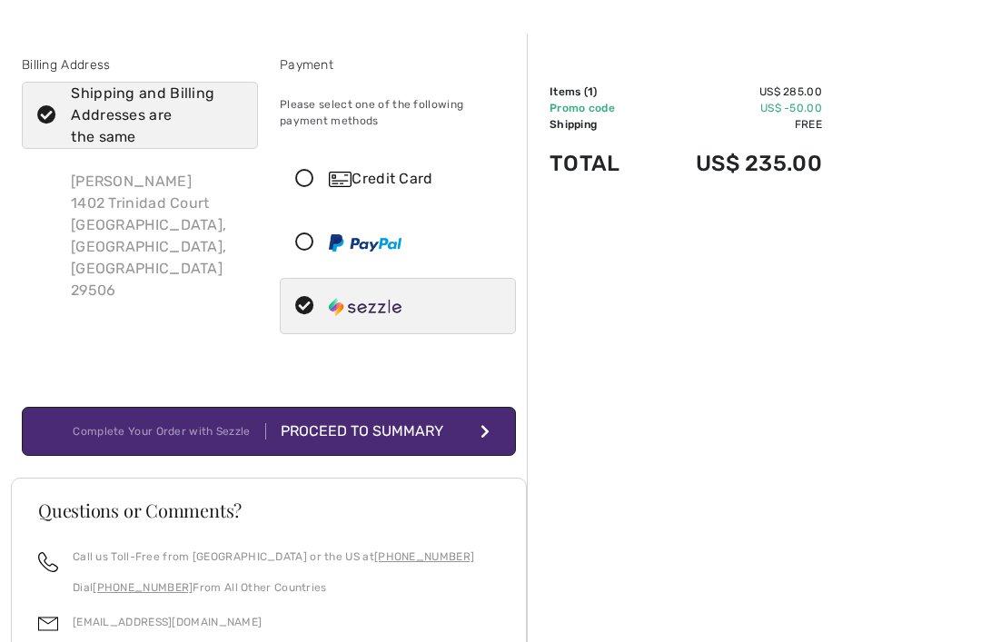
click at [425, 437] on div "Proceed to Summary" at bounding box center [365, 432] width 199 height 22
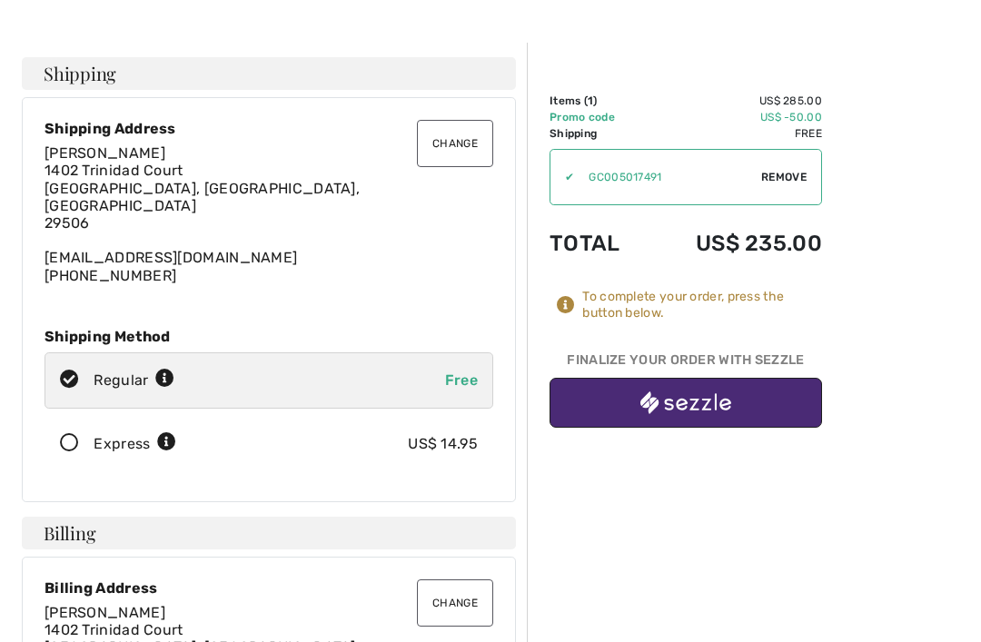
scroll to position [48, 0]
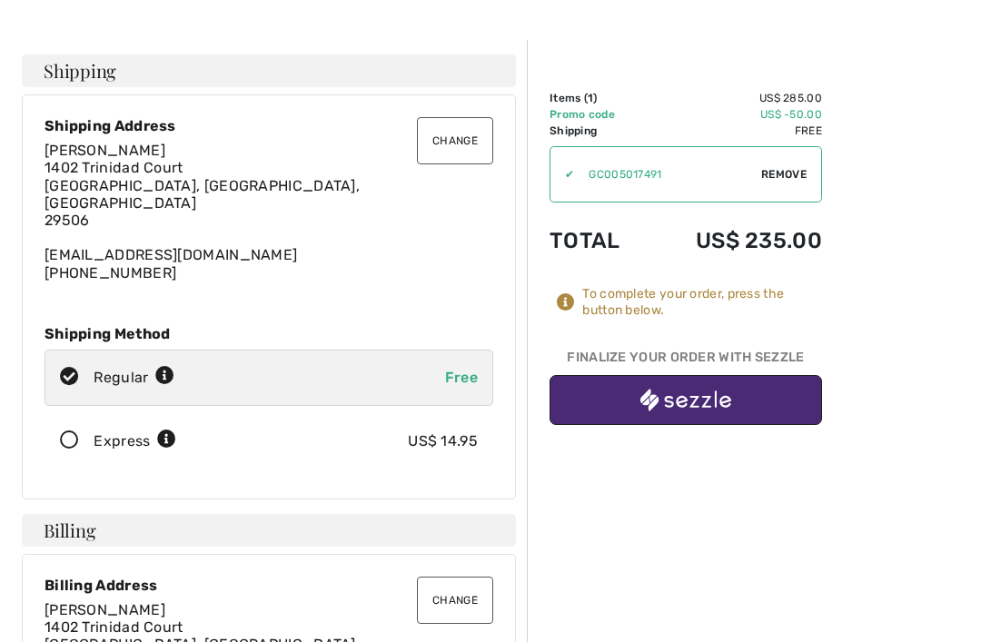
click at [722, 401] on img "button" at bounding box center [685, 401] width 91 height 23
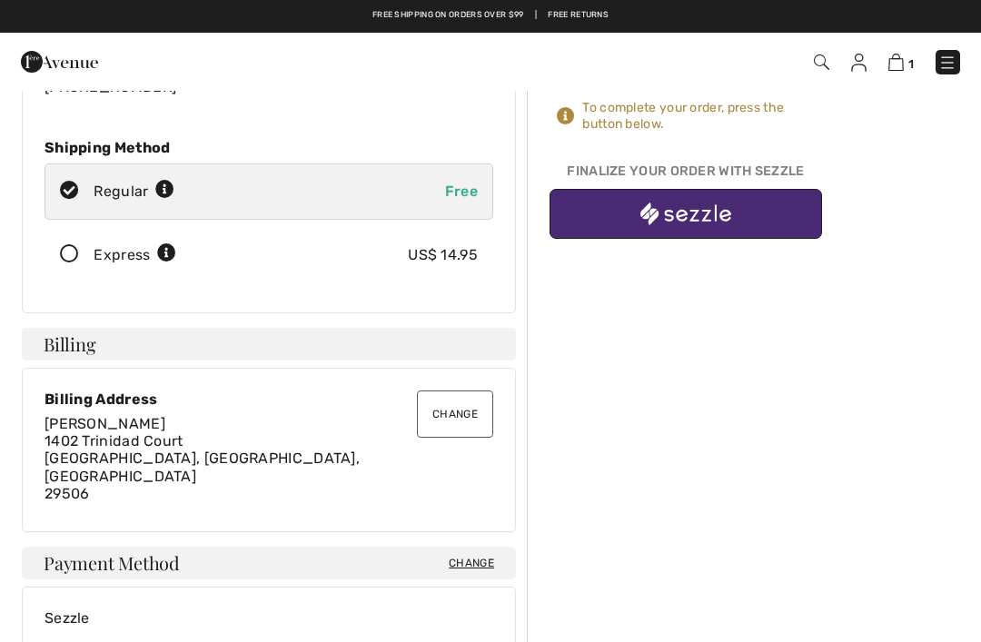
scroll to position [233, 0]
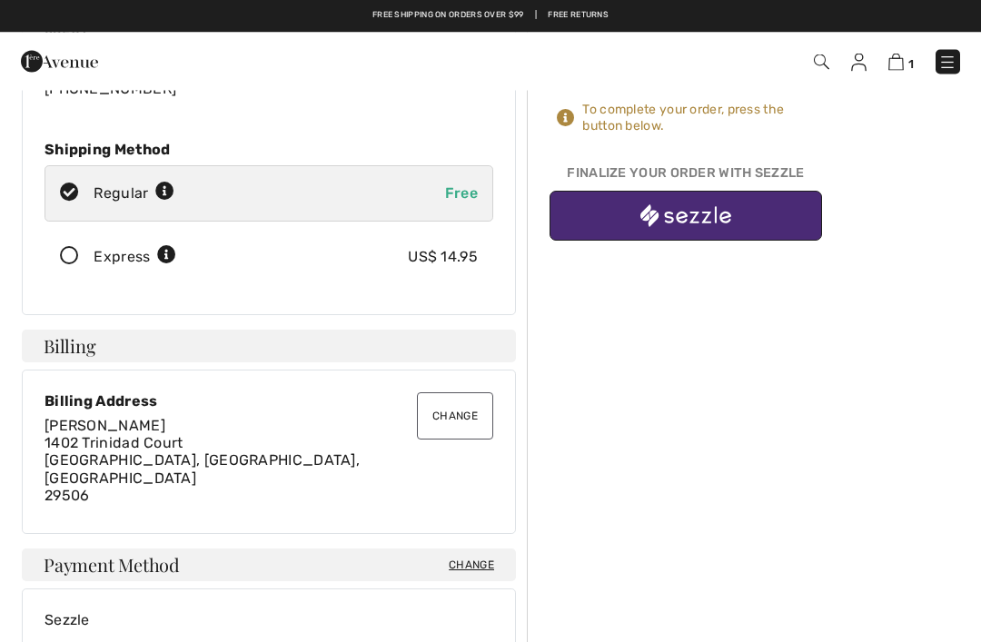
click at [709, 217] on img "button" at bounding box center [685, 216] width 91 height 23
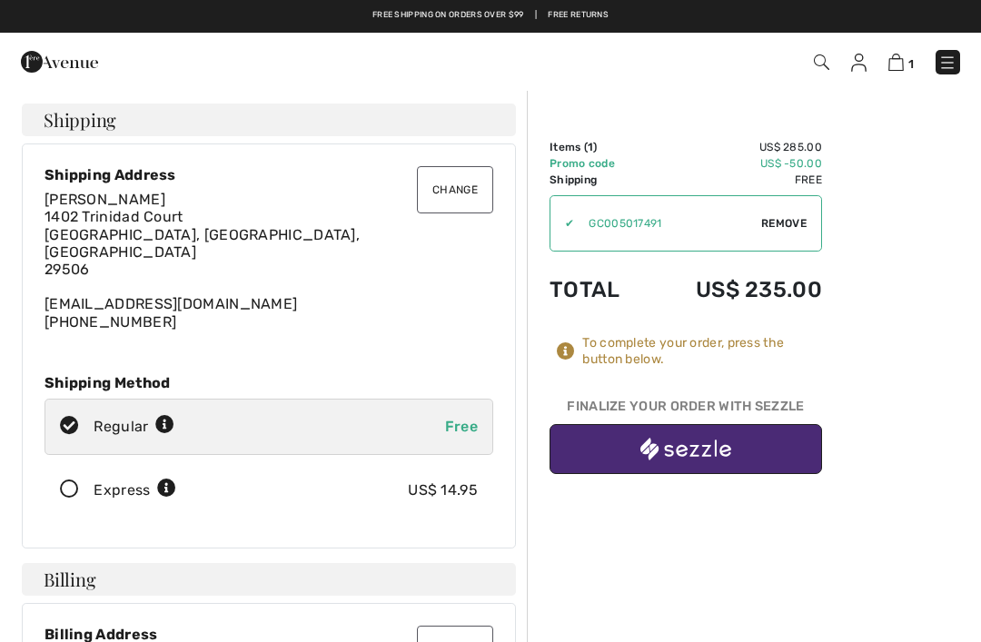
click at [721, 452] on img "button" at bounding box center [685, 449] width 91 height 23
checkbox input "true"
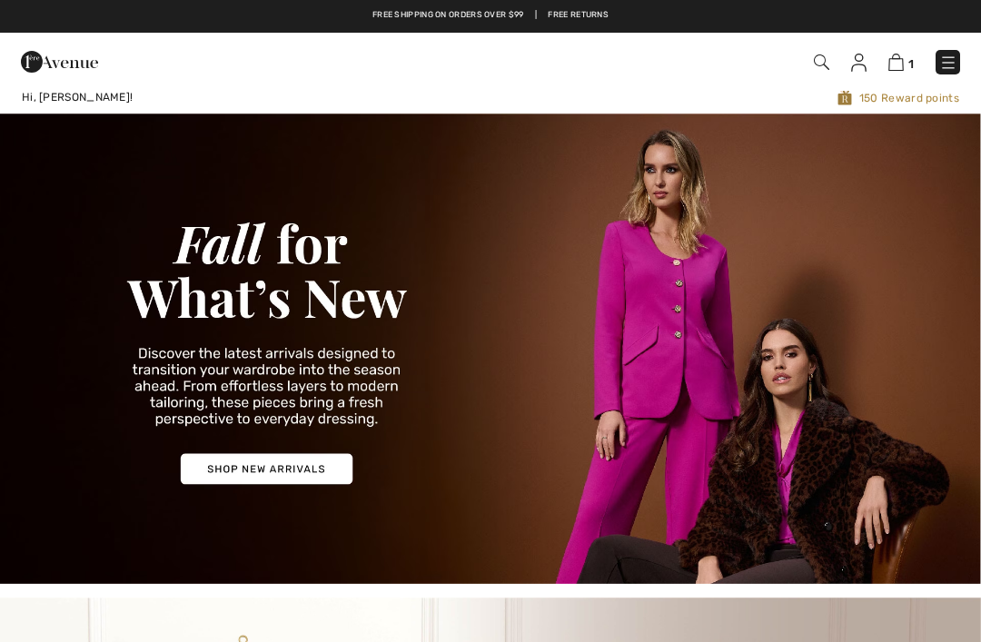
click at [895, 69] on img at bounding box center [895, 62] width 15 height 17
click at [901, 65] on img at bounding box center [895, 62] width 15 height 17
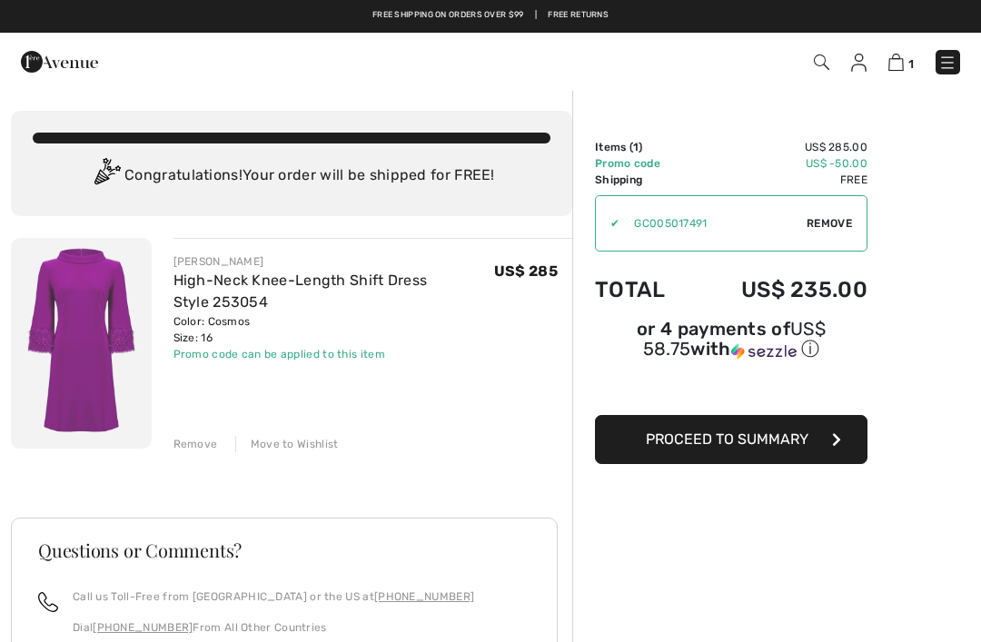
click at [792, 455] on button "Proceed to Summary" at bounding box center [731, 439] width 273 height 49
click at [806, 447] on span "Proceed to Summary" at bounding box center [727, 439] width 163 height 17
click at [798, 448] on span "Proceed to Summary" at bounding box center [727, 439] width 163 height 17
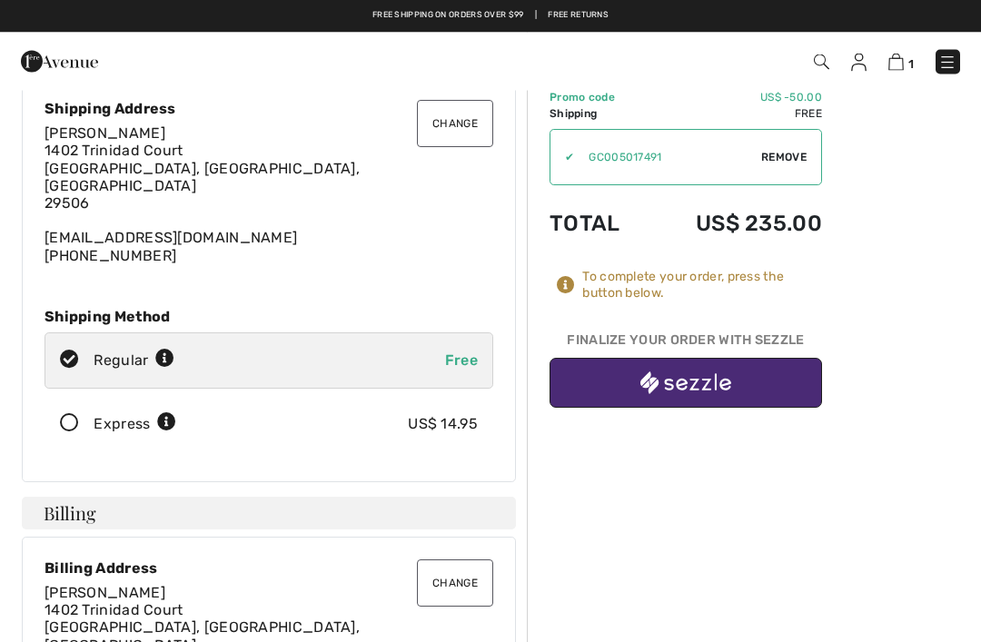
scroll to position [6, 0]
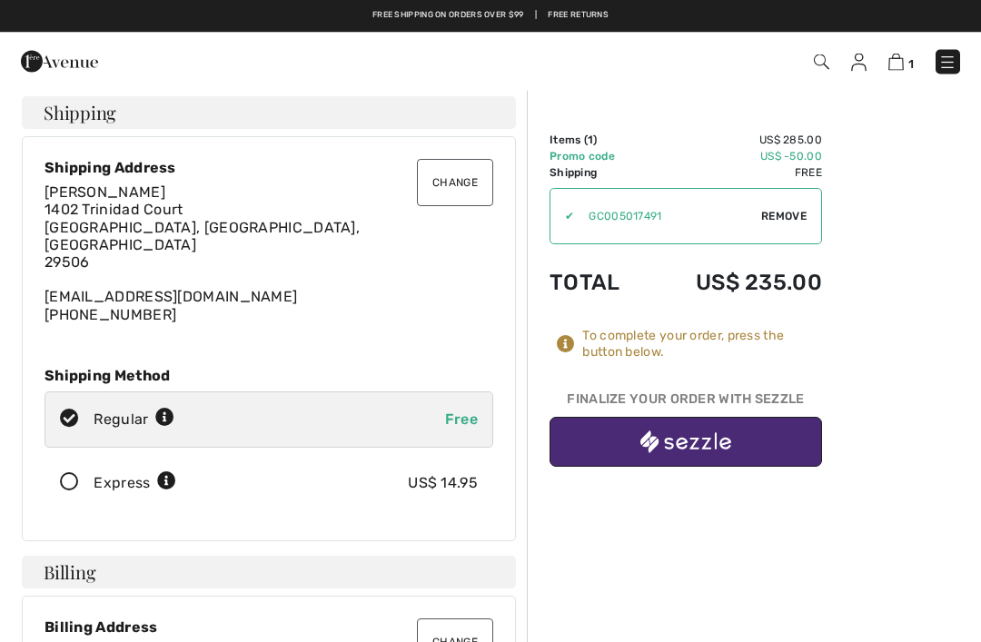
click at [719, 452] on img "button" at bounding box center [685, 443] width 91 height 23
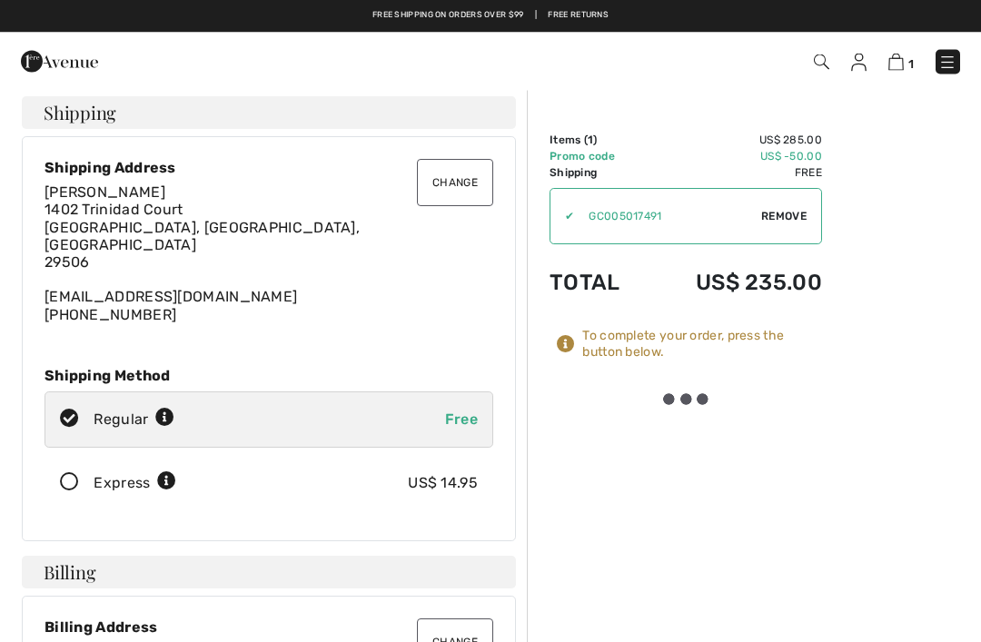
scroll to position [7, 0]
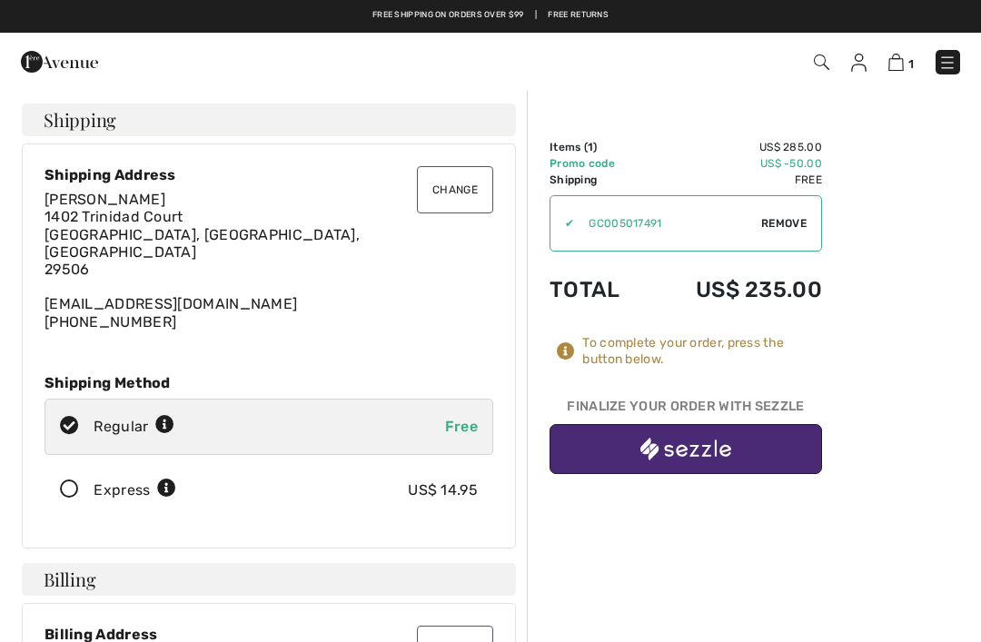
click at [954, 61] on img at bounding box center [947, 63] width 18 height 18
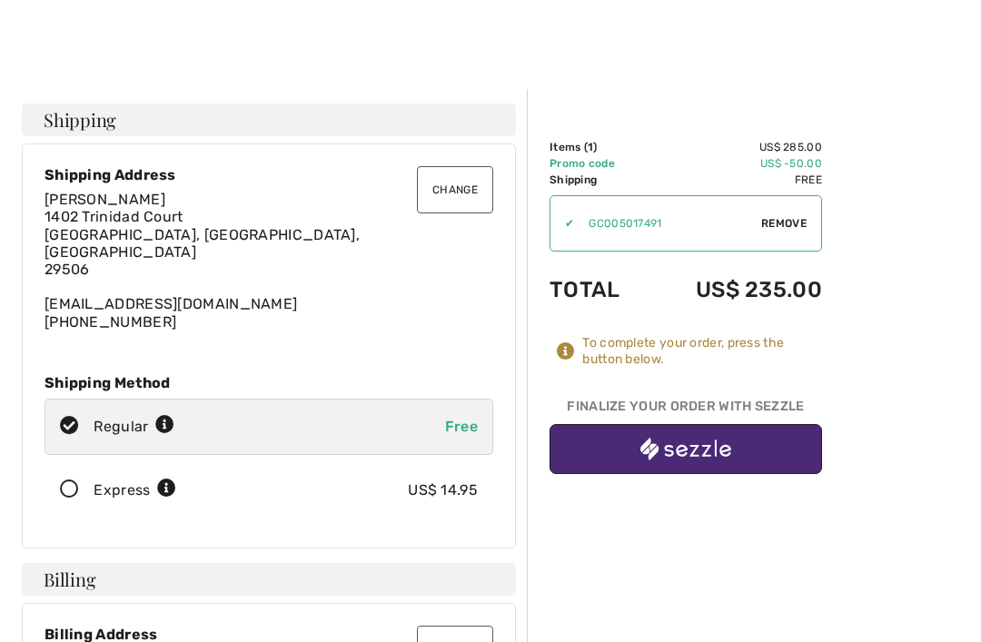
scroll to position [7, 0]
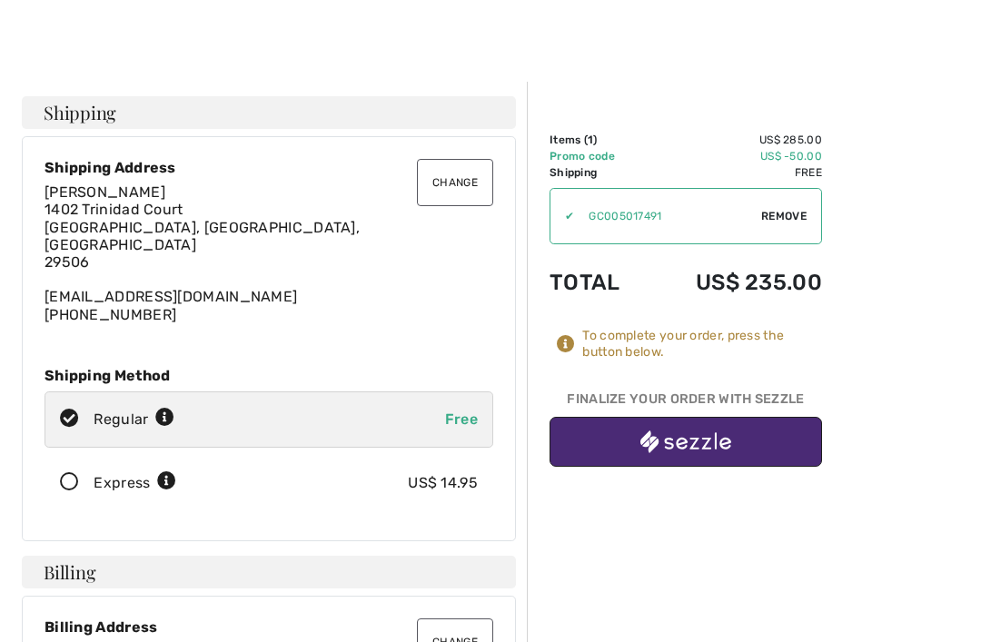
click at [675, 451] on img "button" at bounding box center [685, 442] width 91 height 23
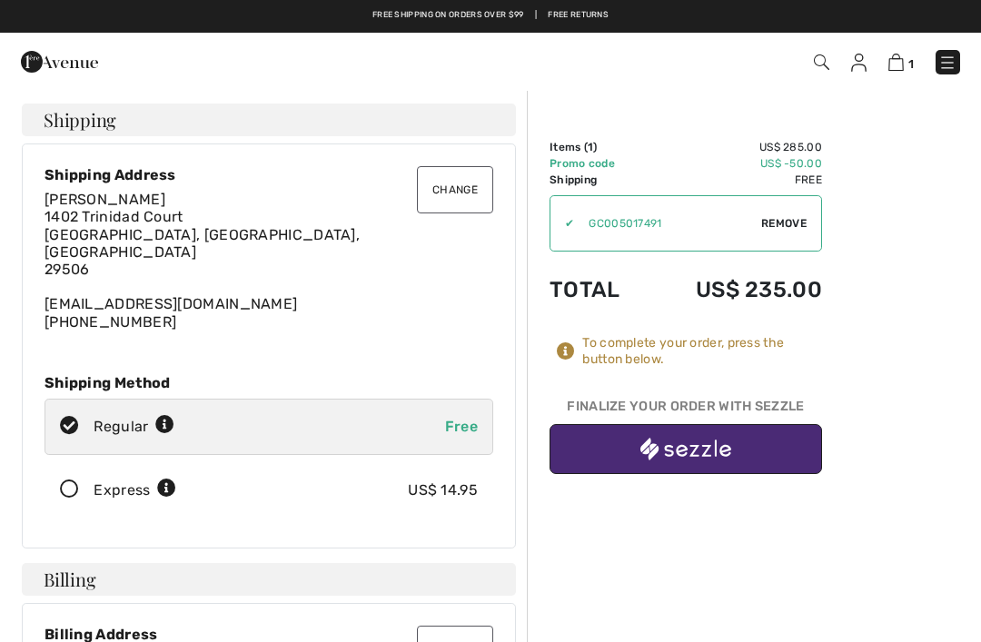
checkbox input "true"
click at [856, 61] on img at bounding box center [858, 63] width 15 height 18
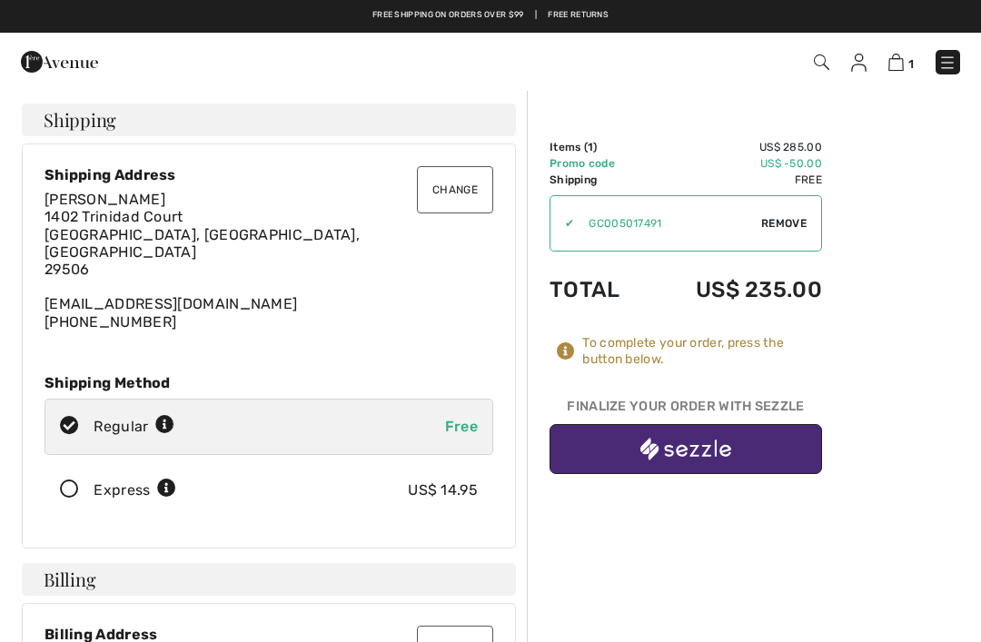
click at [853, 74] on div "1 Checkout" at bounding box center [692, 62] width 564 height 37
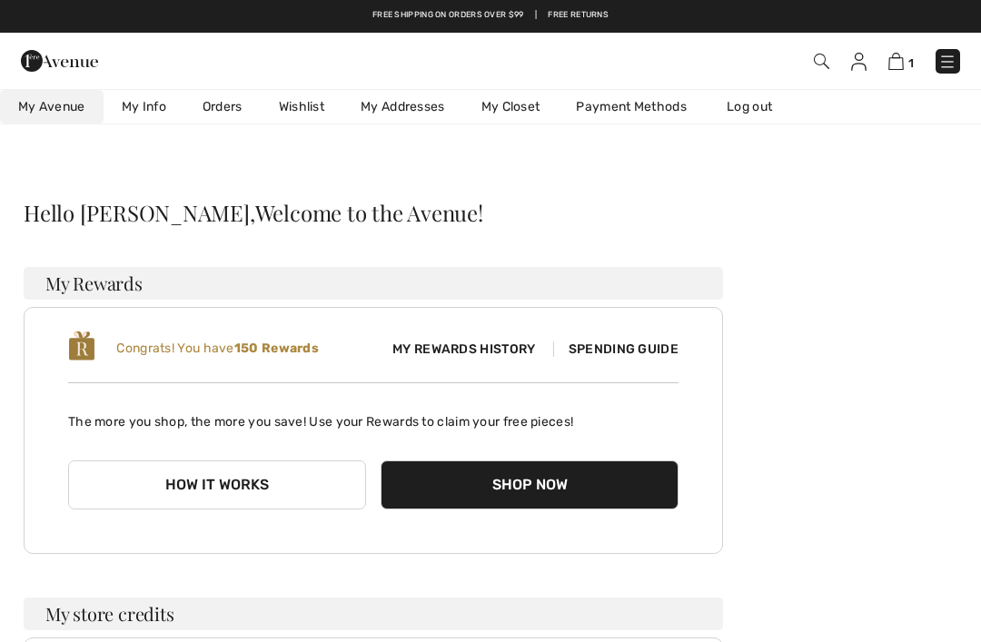
click at [564, 495] on button "Shop Now" at bounding box center [530, 485] width 298 height 49
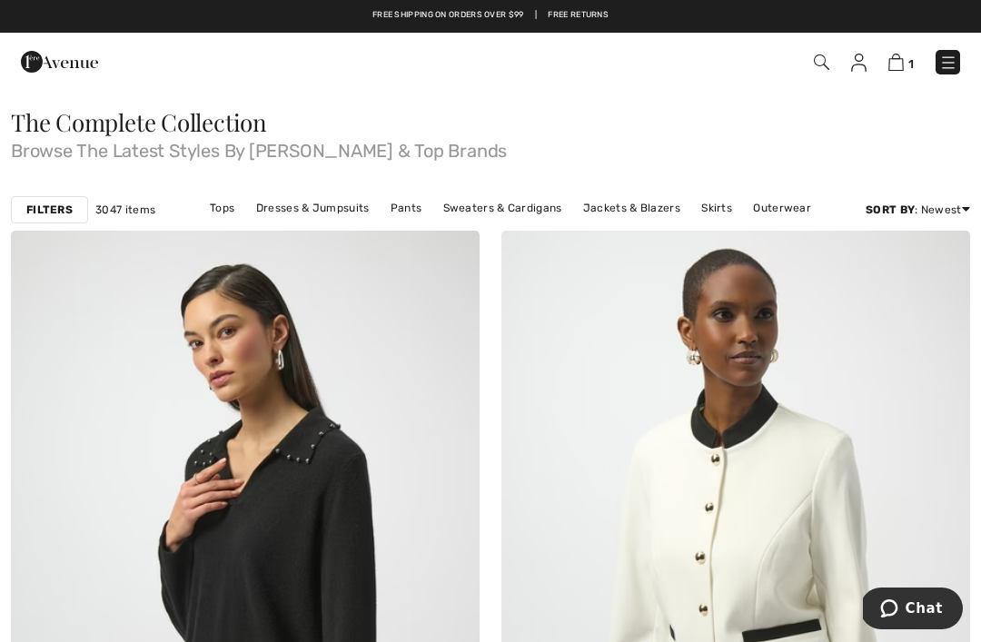
click at [894, 63] on img at bounding box center [895, 62] width 15 height 17
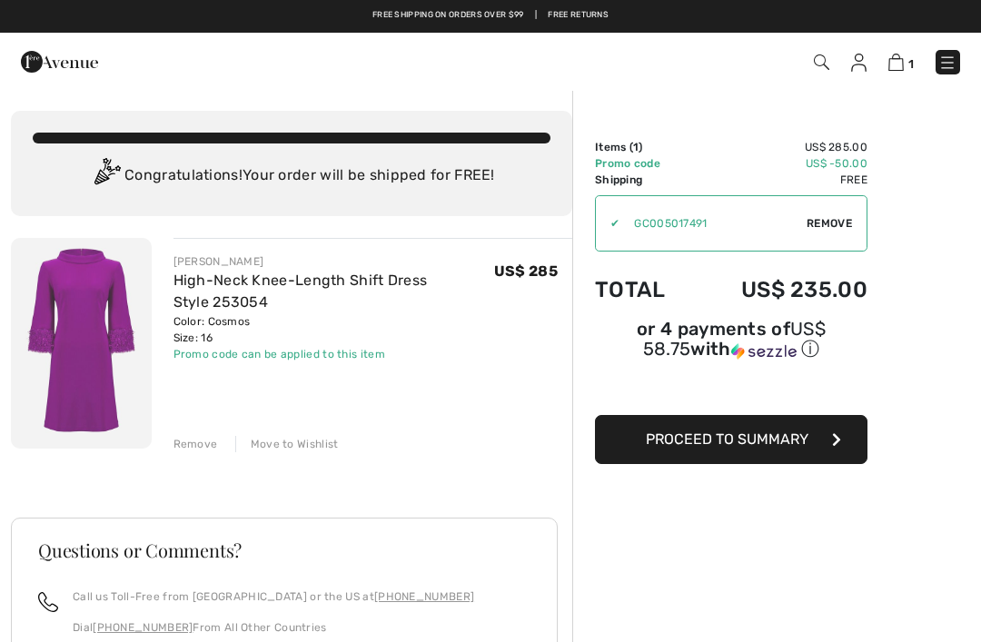
click at [809, 457] on button "Proceed to Summary" at bounding box center [731, 439] width 273 height 49
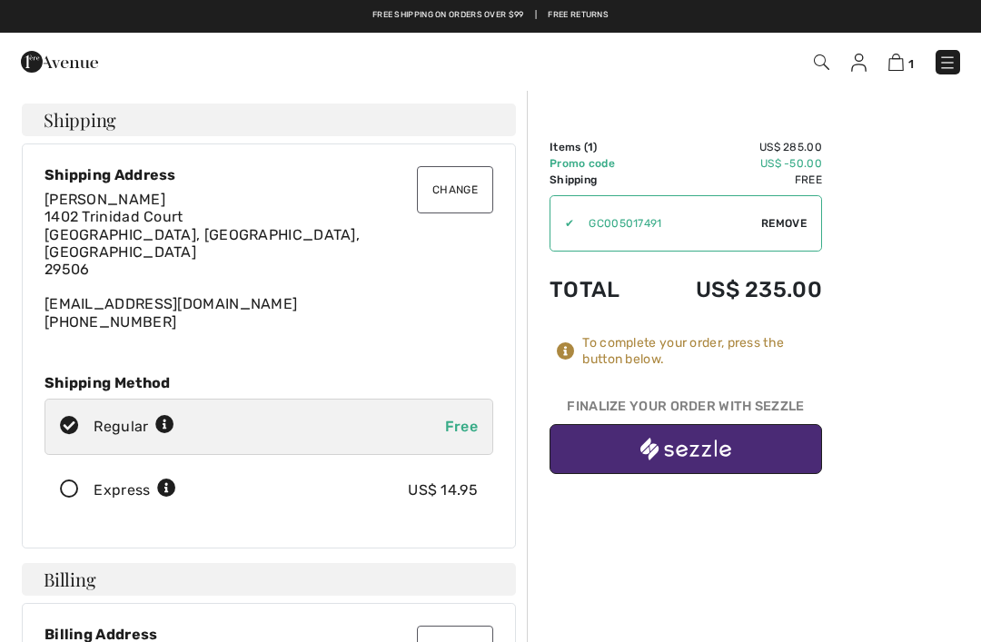
click at [686, 450] on img "button" at bounding box center [685, 449] width 91 height 23
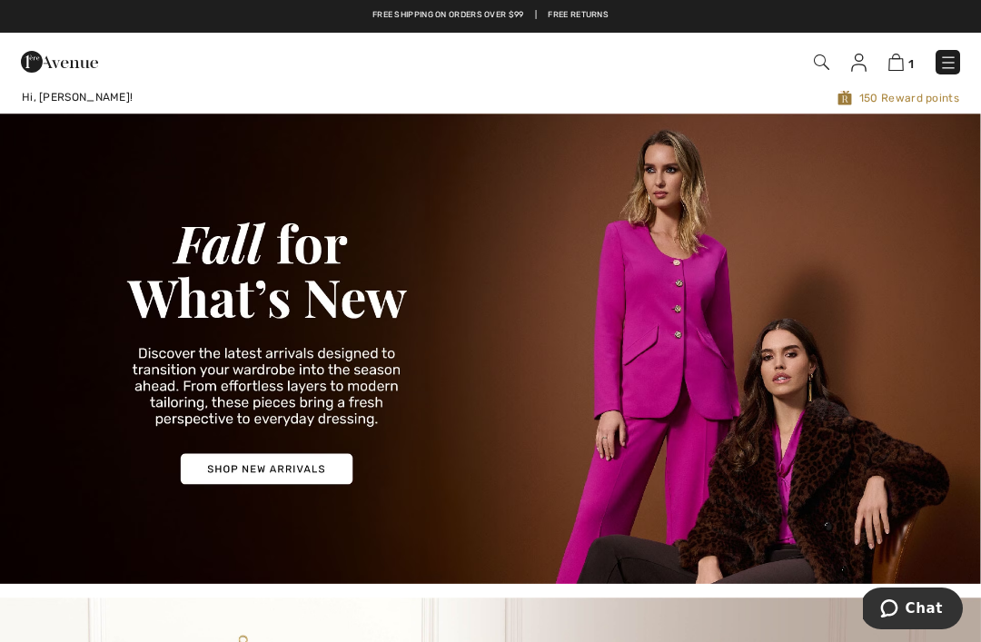
click at [862, 64] on img at bounding box center [858, 63] width 15 height 18
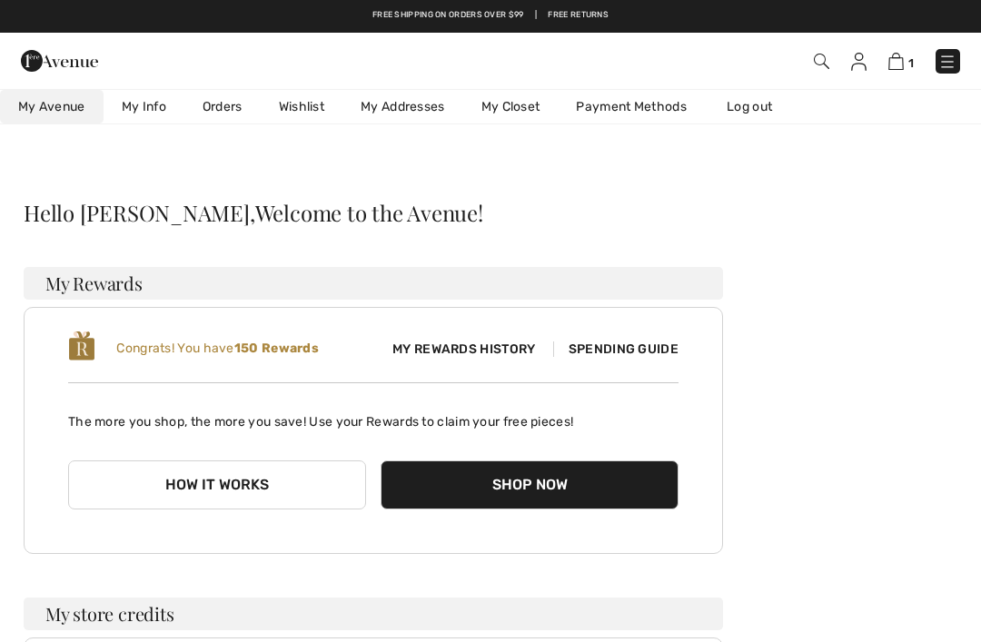
click at [858, 65] on img at bounding box center [858, 62] width 15 height 18
click at [942, 64] on img at bounding box center [947, 62] width 18 height 18
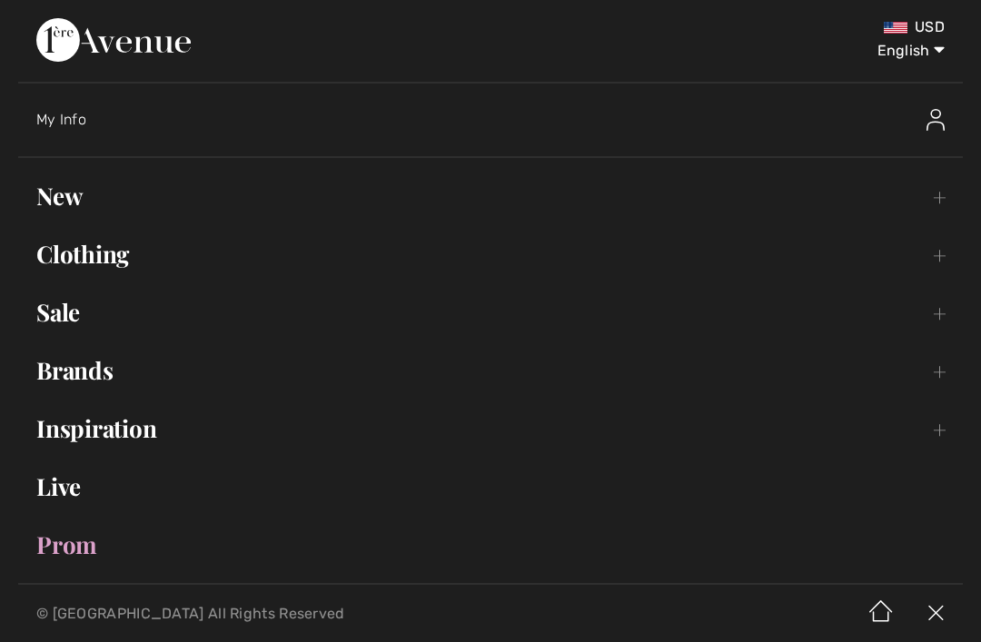
click at [932, 129] on img at bounding box center [936, 120] width 18 height 22
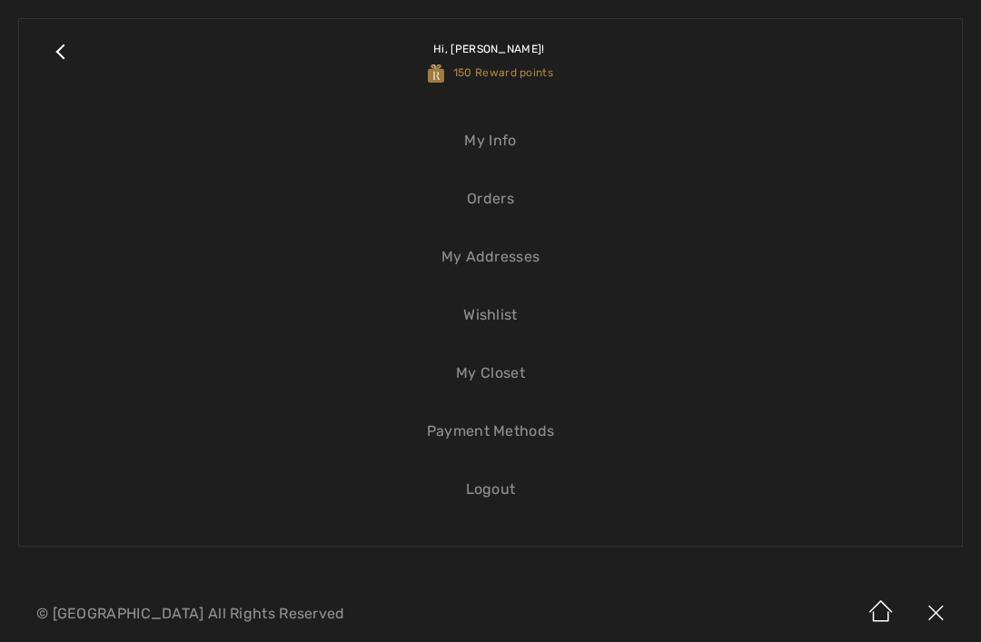
click at [488, 499] on link "Logout" at bounding box center [490, 490] width 907 height 40
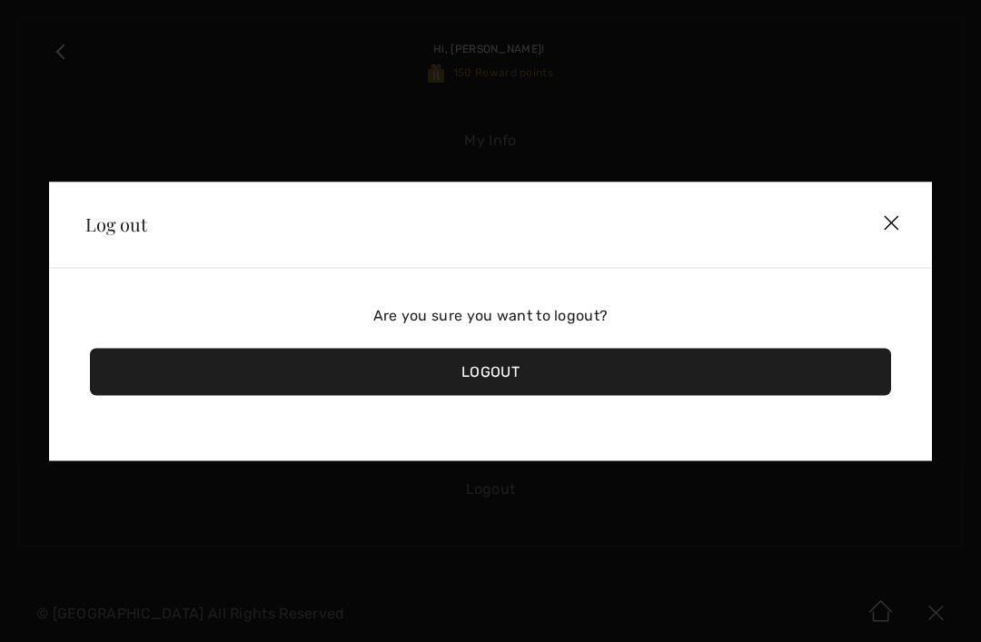
click at [500, 383] on div "Logout" at bounding box center [490, 371] width 801 height 47
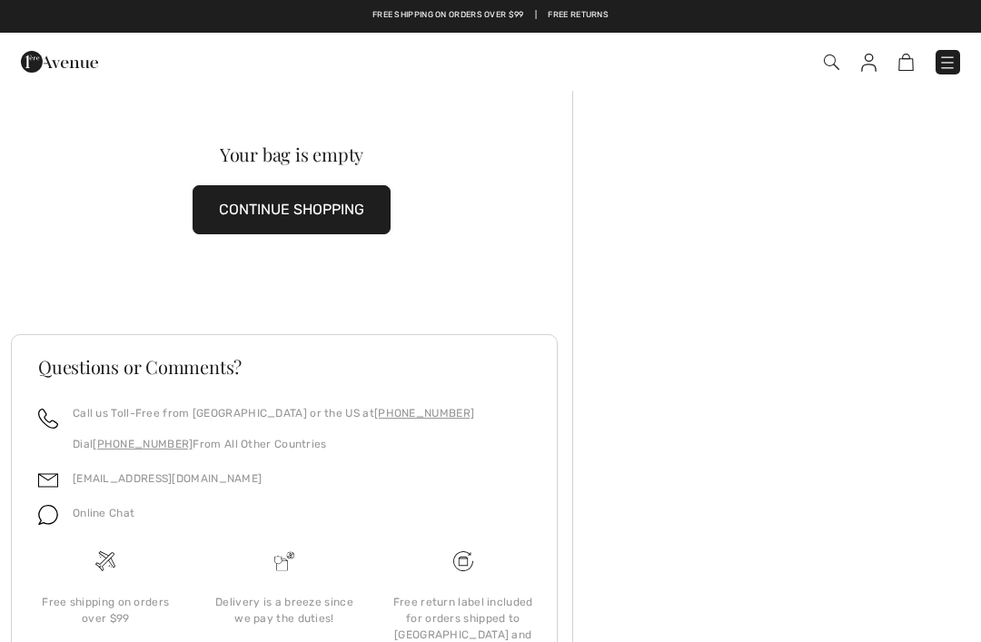
click at [345, 213] on button "CONTINUE SHOPPING" at bounding box center [292, 209] width 198 height 49
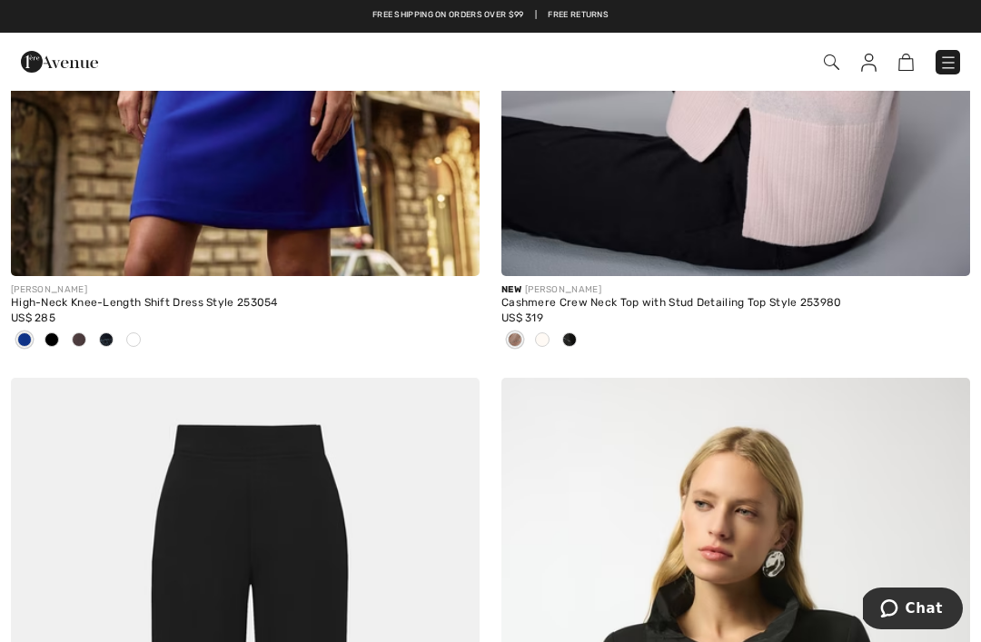
scroll to position [3813, 0]
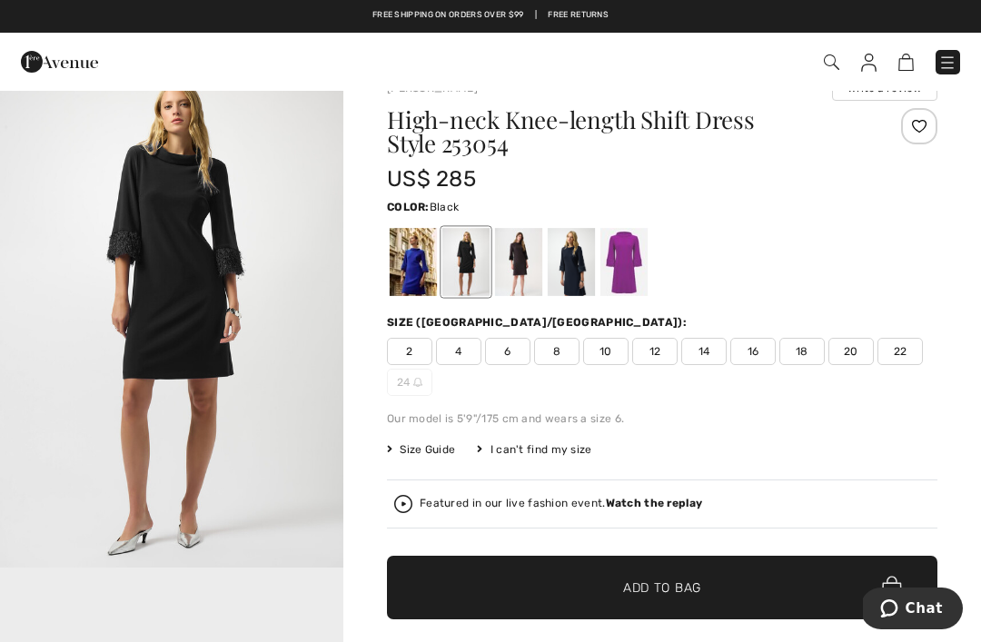
scroll to position [37, 0]
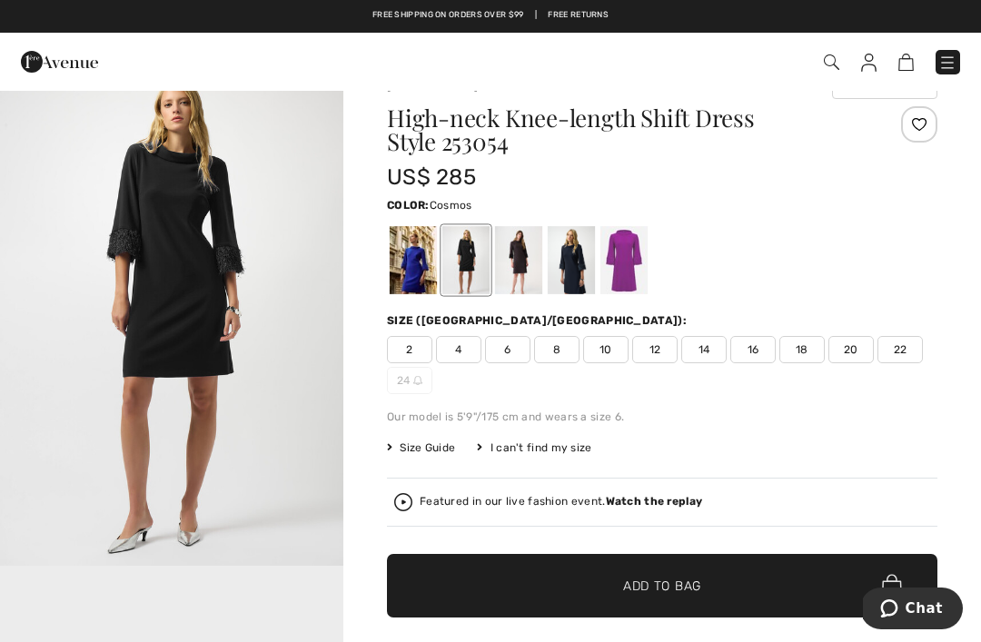
click at [625, 267] on div at bounding box center [623, 260] width 47 height 68
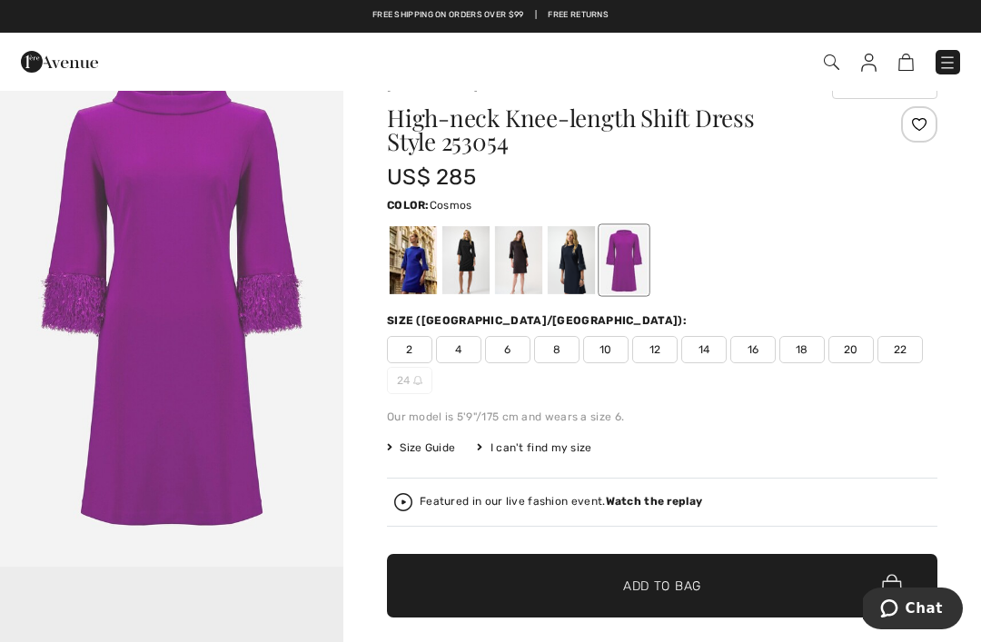
click at [756, 336] on span "16" at bounding box center [752, 349] width 45 height 27
click at [704, 587] on span "✔ Added to Bag Add to Bag" at bounding box center [662, 586] width 551 height 64
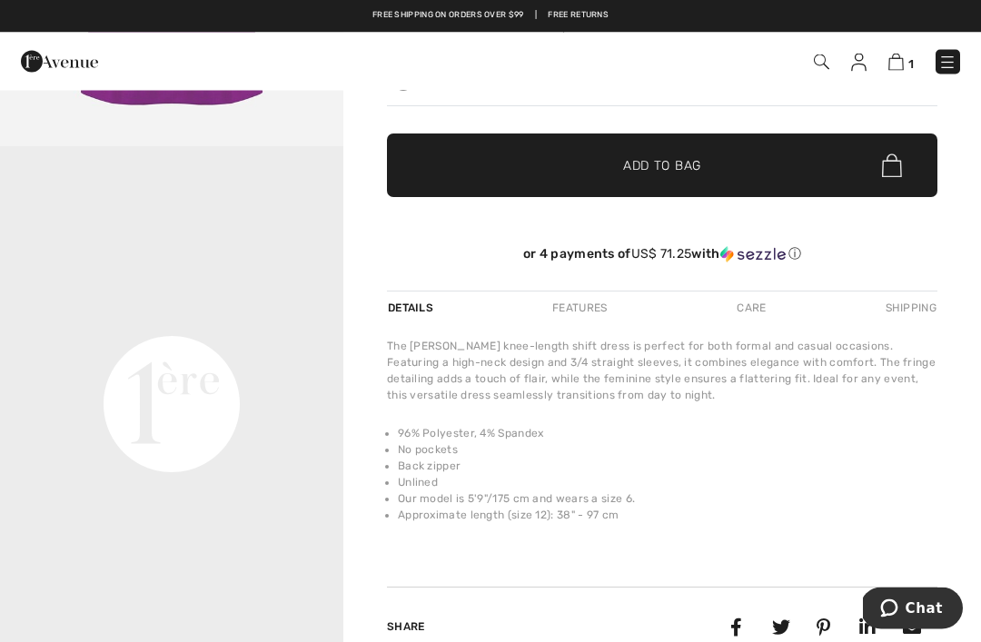
scroll to position [0, 0]
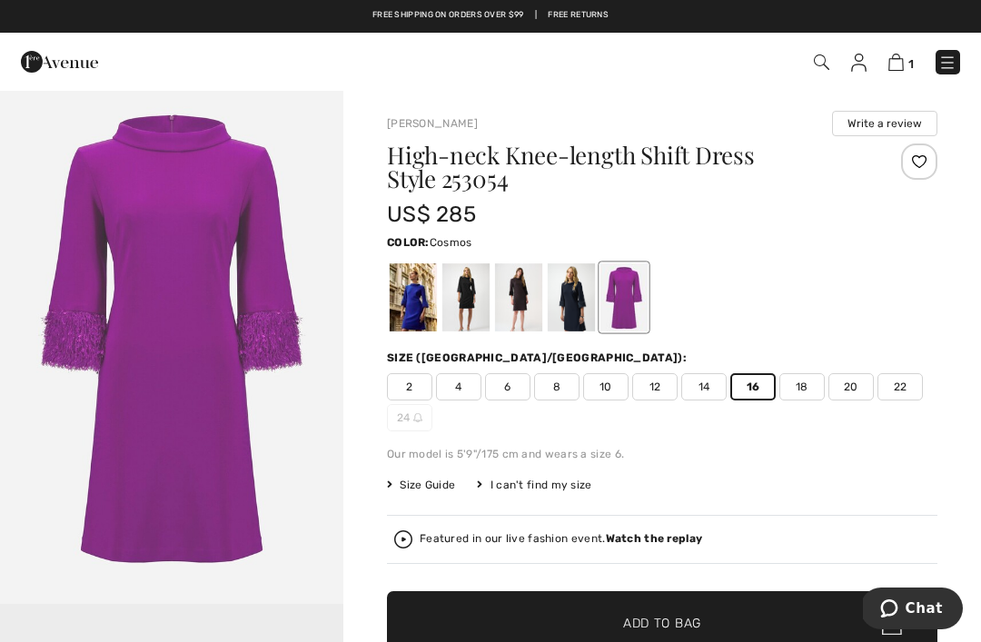
click at [865, 54] on img at bounding box center [858, 63] width 15 height 18
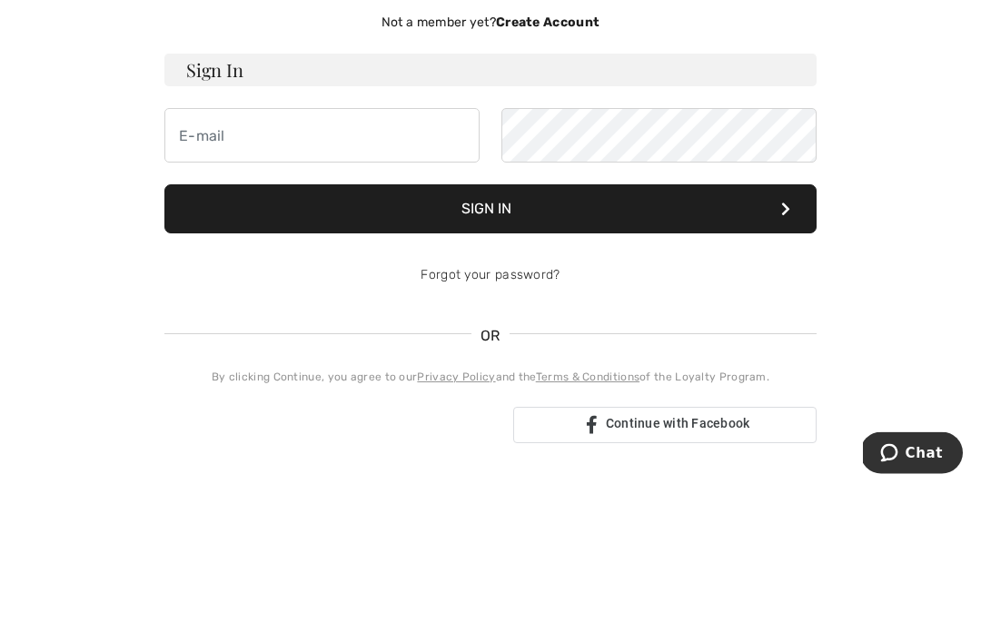
scroll to position [156, 0]
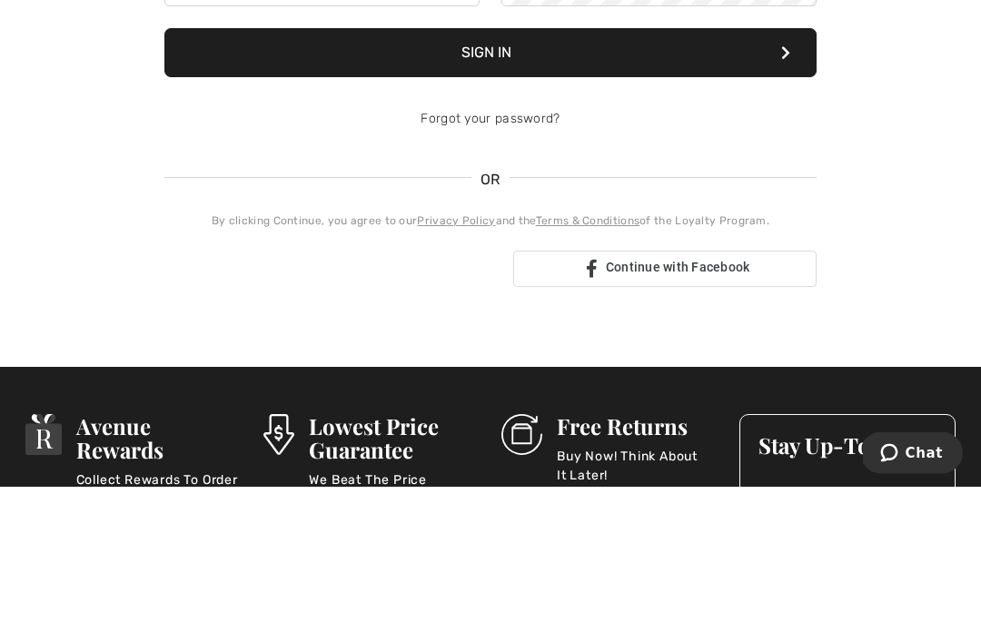
type input "glodean53@hotmail.com"
click at [595, 209] on button "Sign In" at bounding box center [490, 208] width 652 height 49
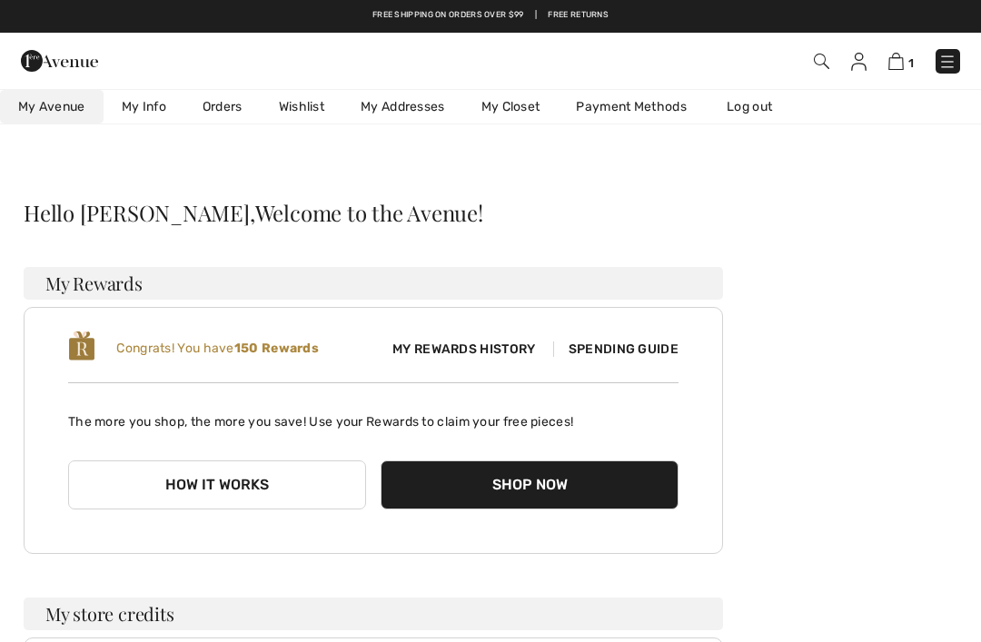
click at [671, 107] on link "Payment Methods" at bounding box center [631, 107] width 147 height 34
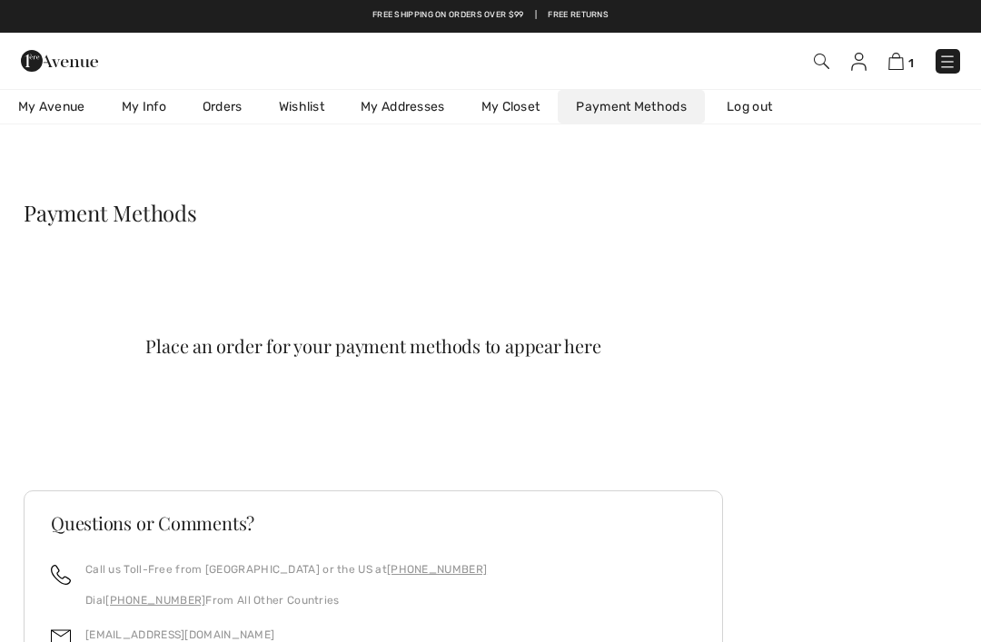
click at [909, 58] on span "1" at bounding box center [910, 63] width 5 height 14
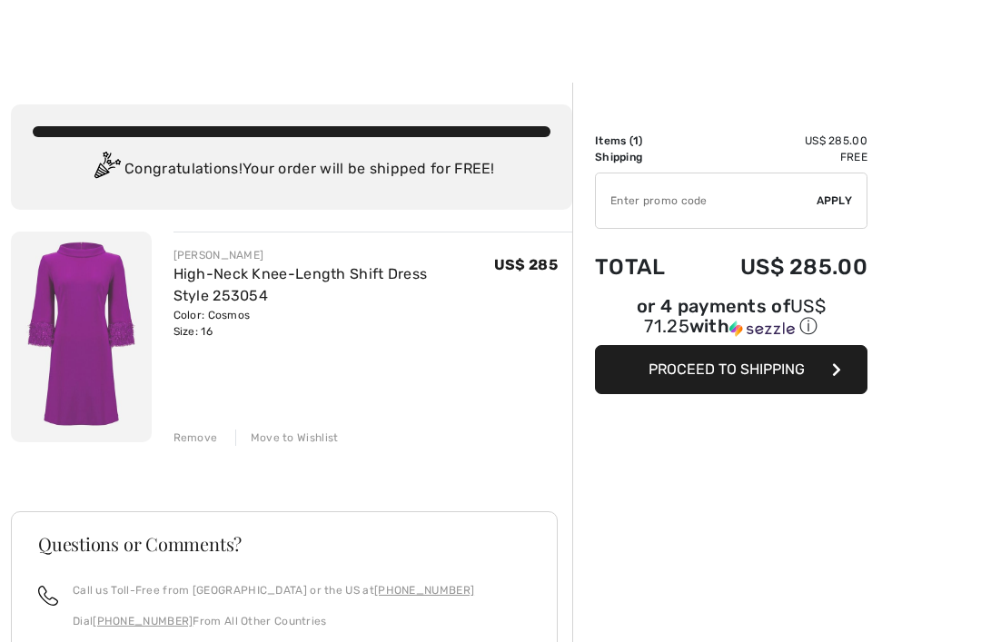
scroll to position [7, 0]
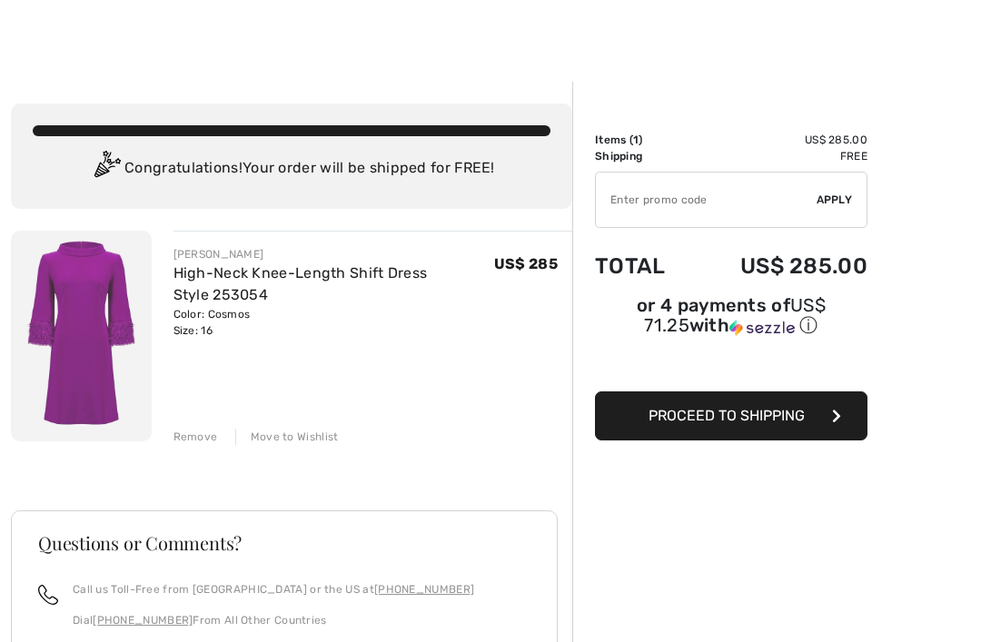
click at [690, 203] on input "TEXT" at bounding box center [706, 200] width 221 height 55
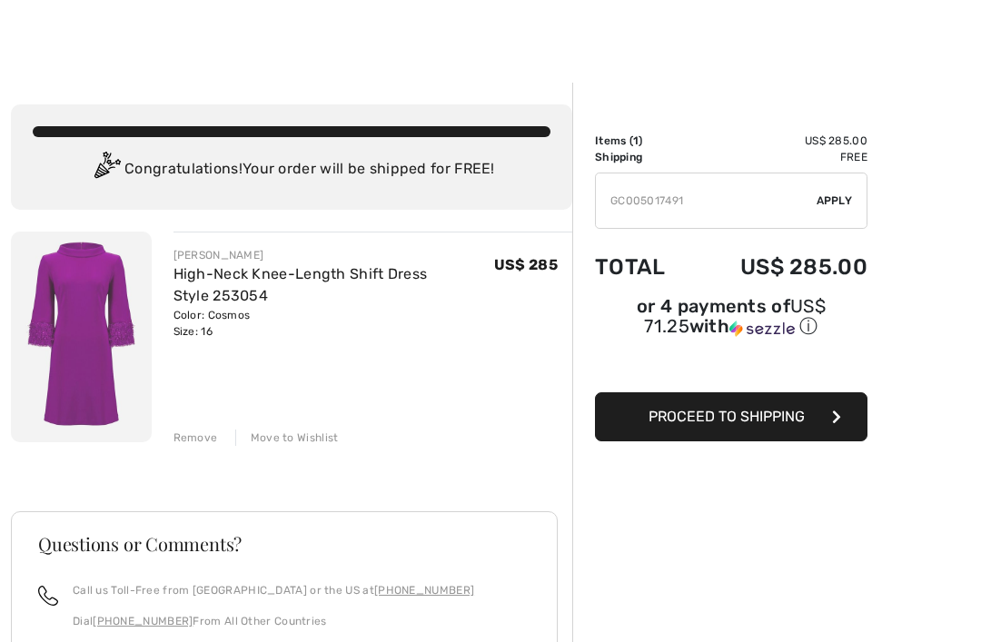
type input "GC005017491"
click at [829, 200] on span "Apply" at bounding box center [835, 201] width 36 height 16
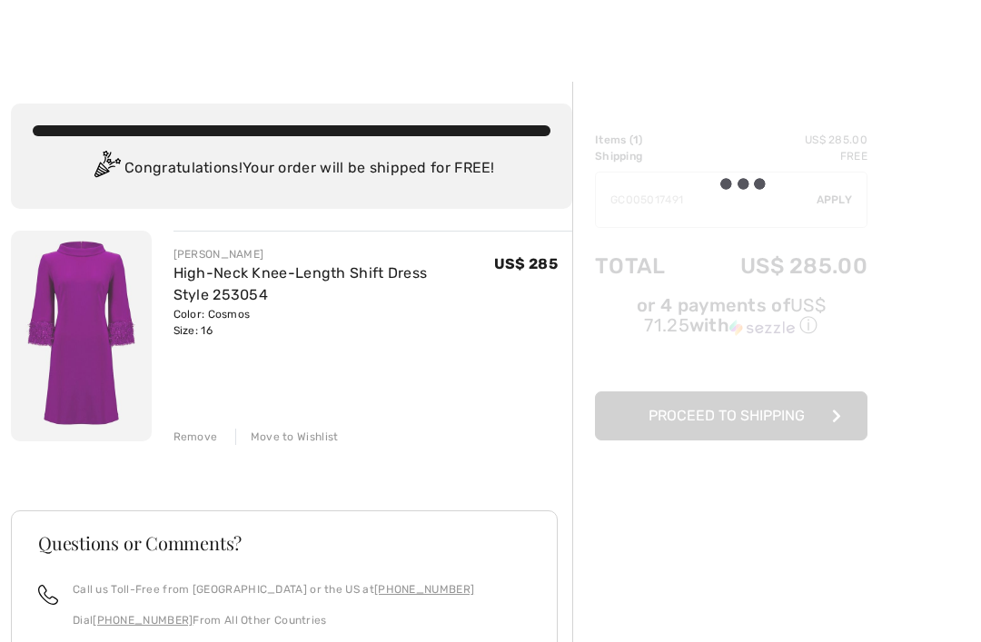
scroll to position [7, 0]
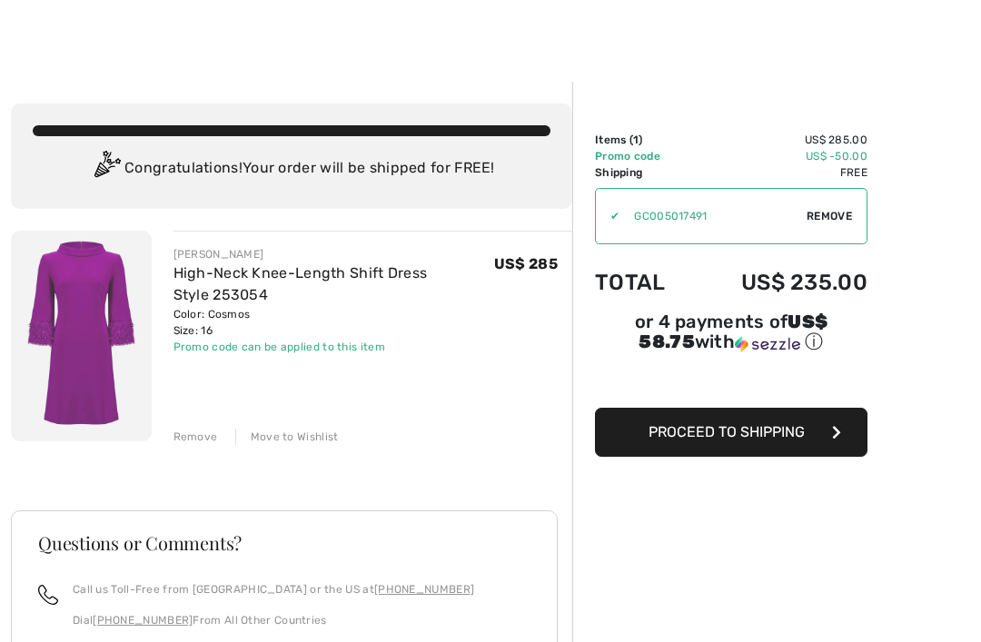
click at [209, 432] on div "Remove" at bounding box center [196, 437] width 45 height 16
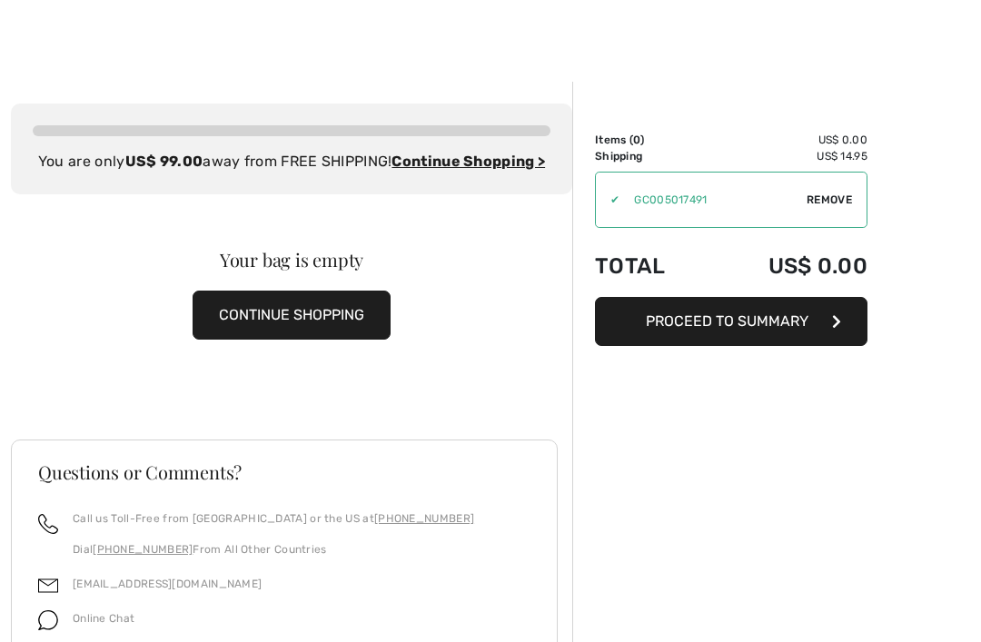
scroll to position [0, 0]
